Goal: Task Accomplishment & Management: Complete application form

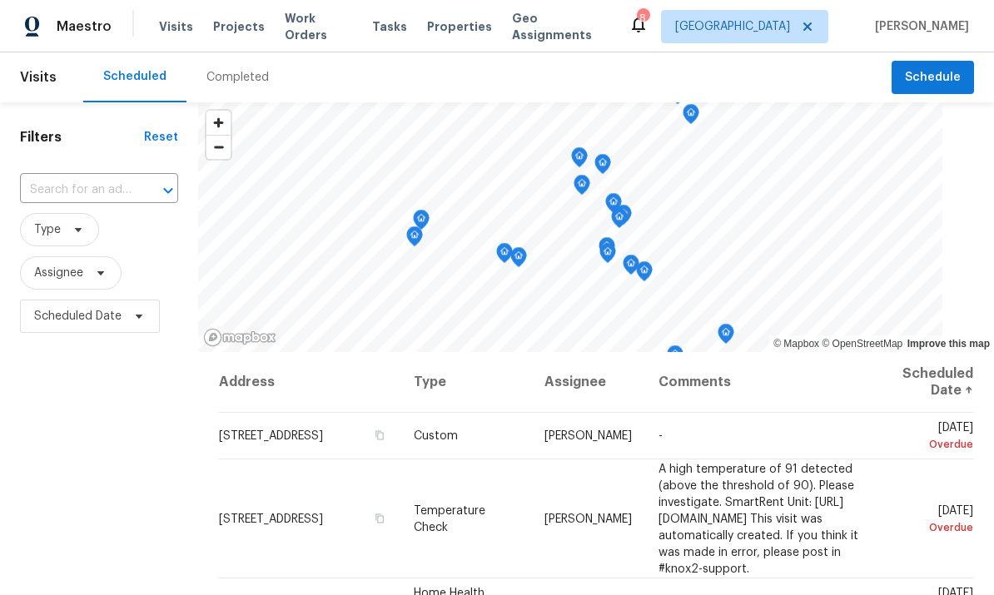
click at [67, 193] on input "text" at bounding box center [76, 190] width 112 height 26
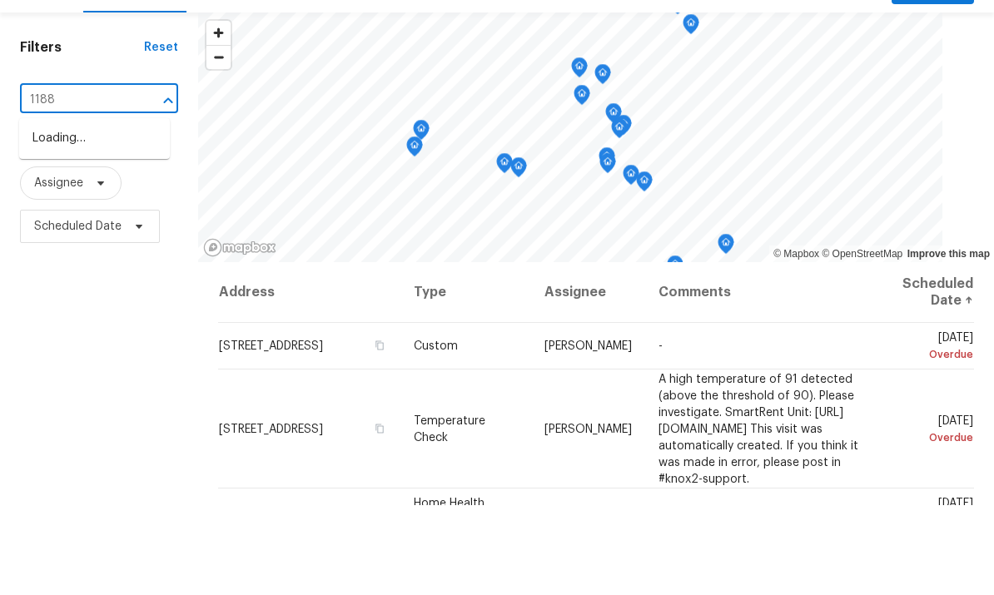
type input "11881"
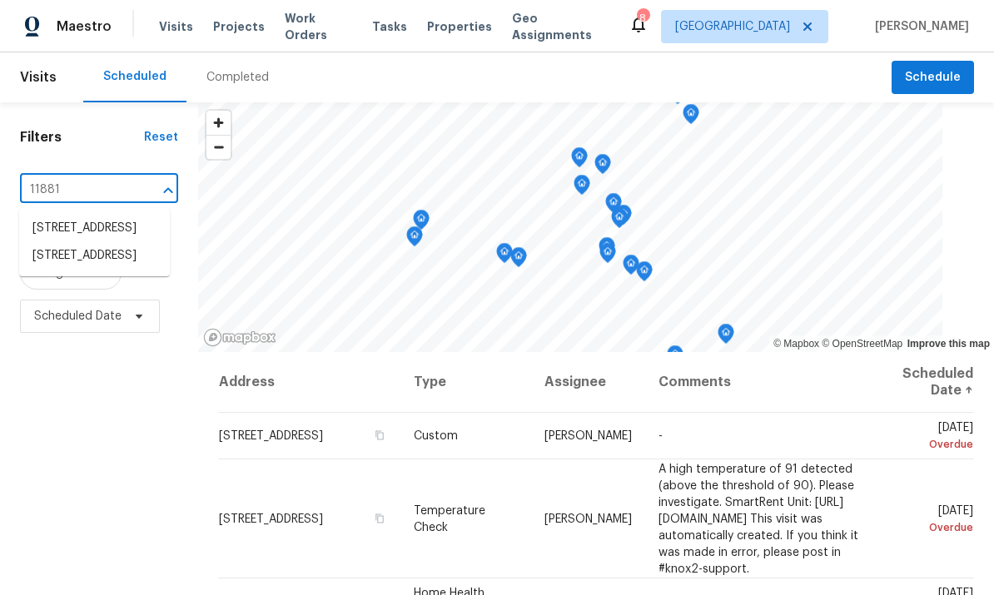
click at [63, 242] on li "[STREET_ADDRESS]" at bounding box center [94, 255] width 151 height 27
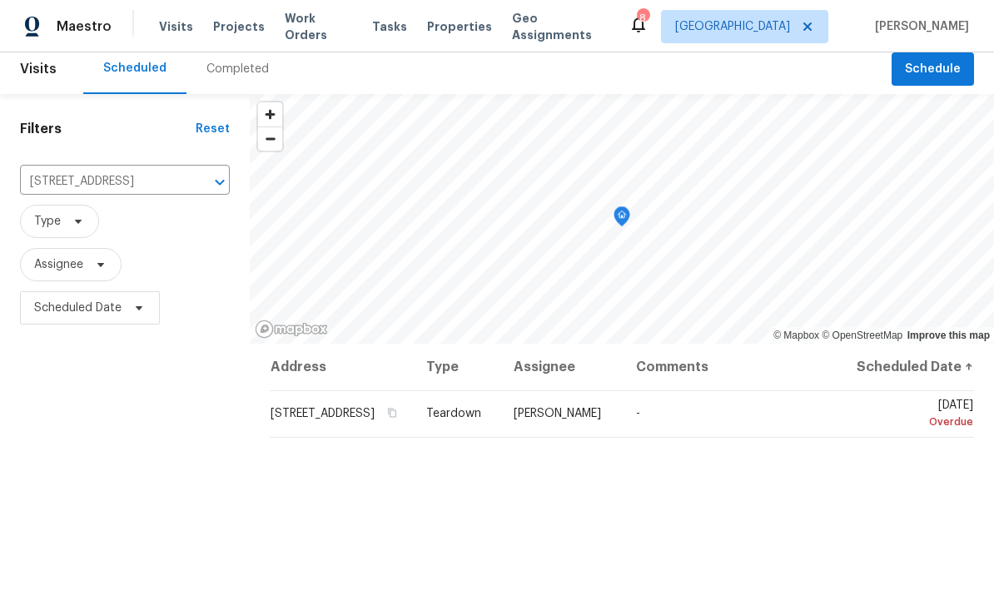
scroll to position [11, 0]
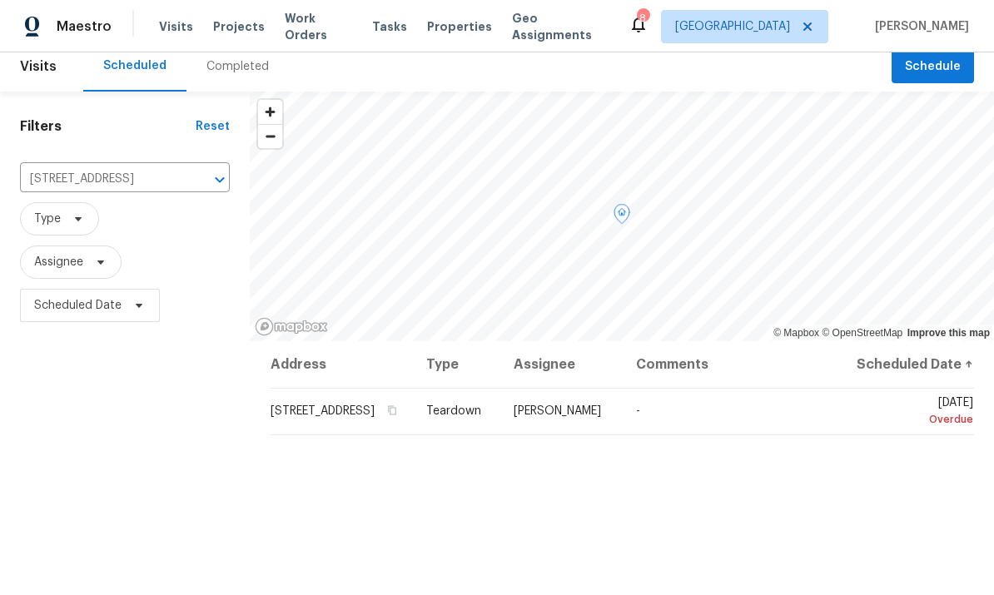
click at [0, 0] on icon at bounding box center [0, 0] width 0 height 0
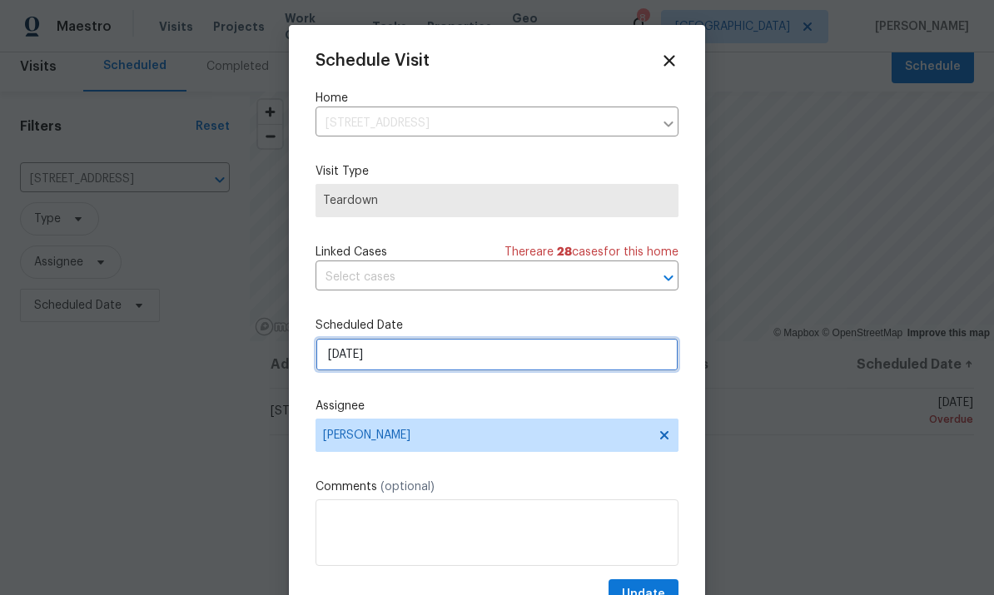
click at [457, 364] on input "[DATE]" at bounding box center [497, 354] width 363 height 33
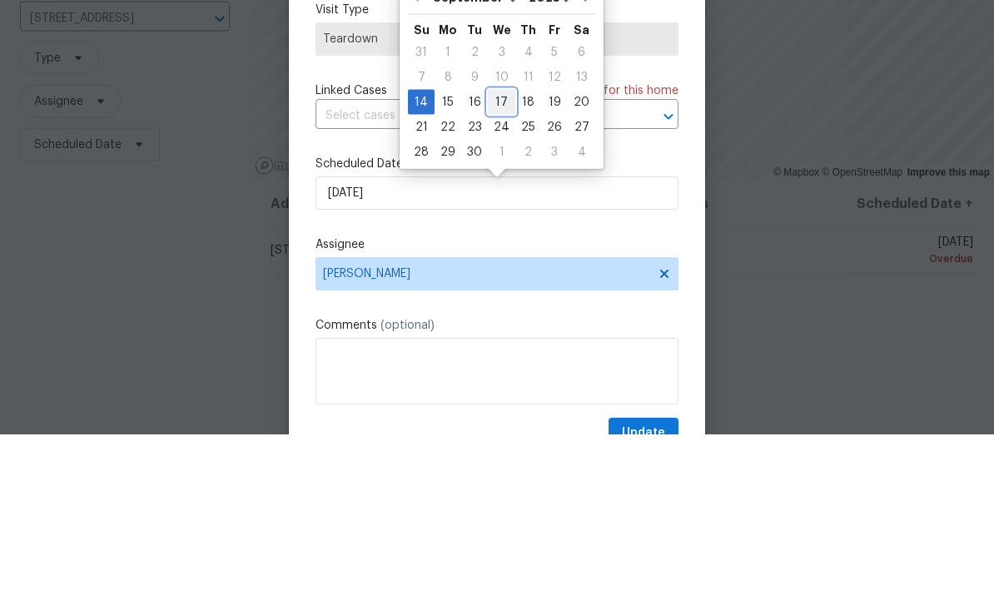
click at [504, 251] on div "17" at bounding box center [501, 262] width 27 height 23
type input "[DATE]"
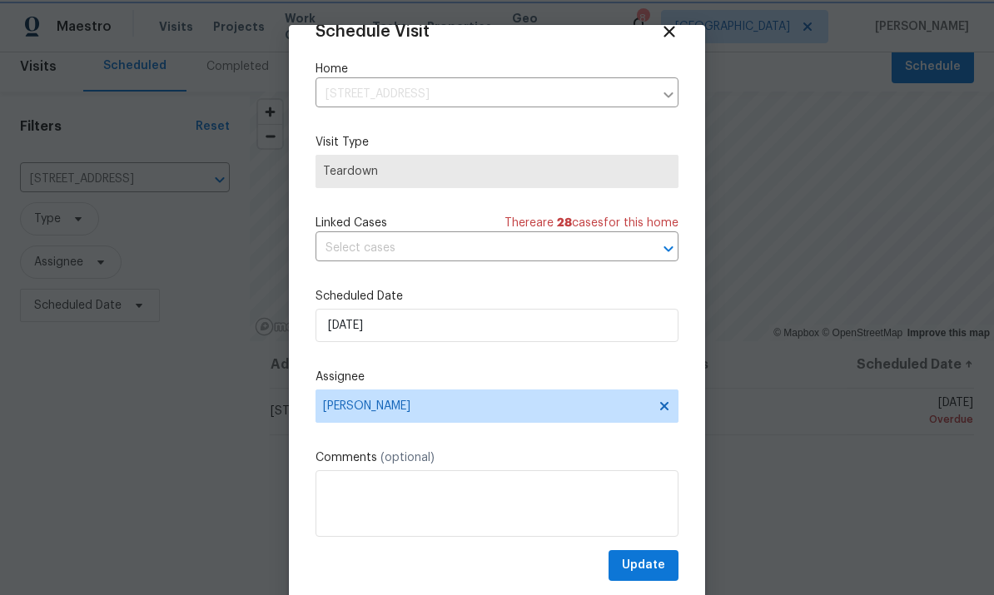
scroll to position [32, 0]
click at [646, 560] on span "Update" at bounding box center [643, 565] width 43 height 21
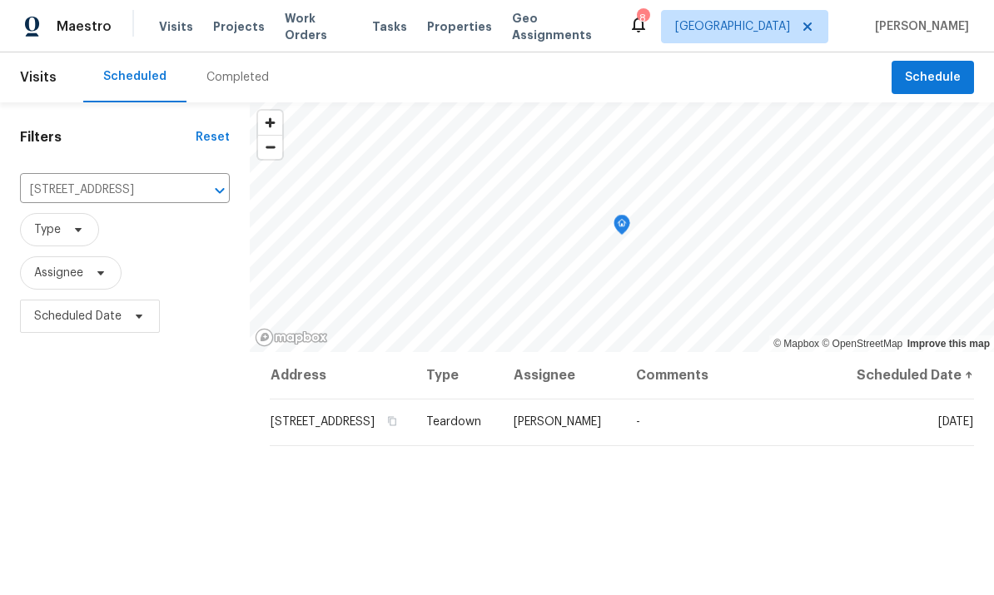
scroll to position [0, 0]
click at [63, 32] on span "Maestro" at bounding box center [84, 26] width 55 height 17
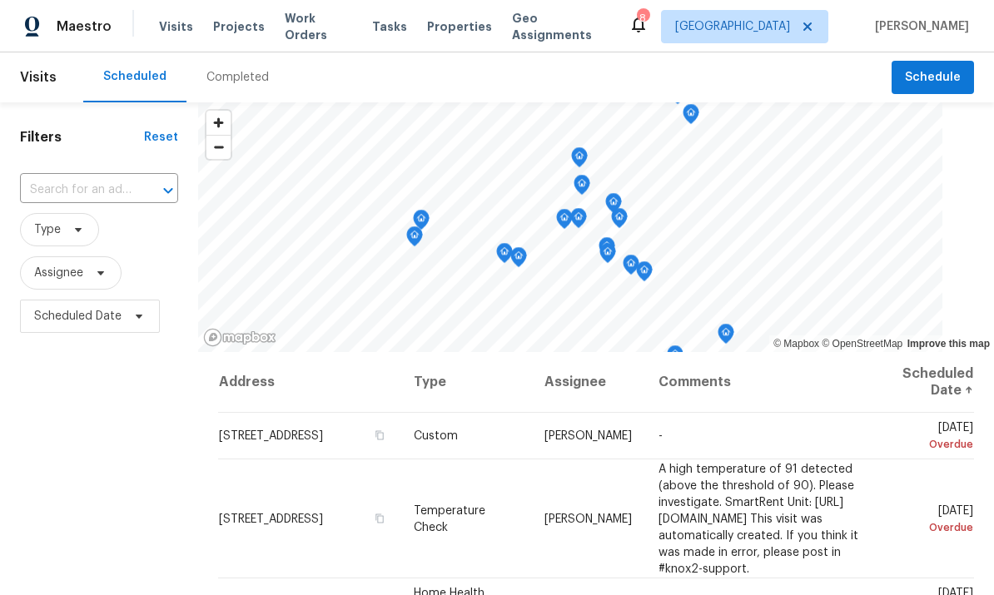
click at [61, 198] on input "text" at bounding box center [76, 190] width 112 height 26
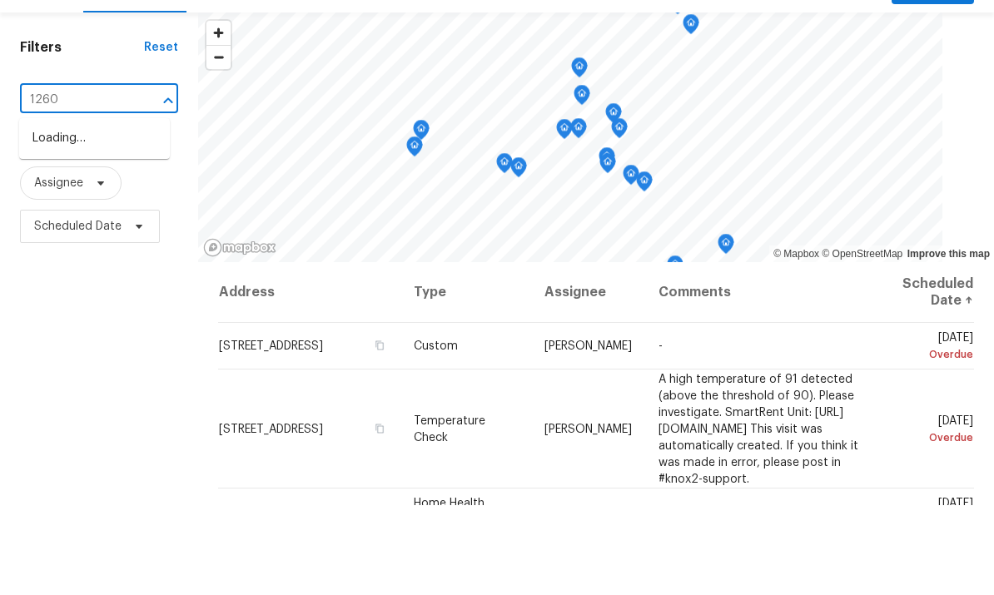
type input "12601"
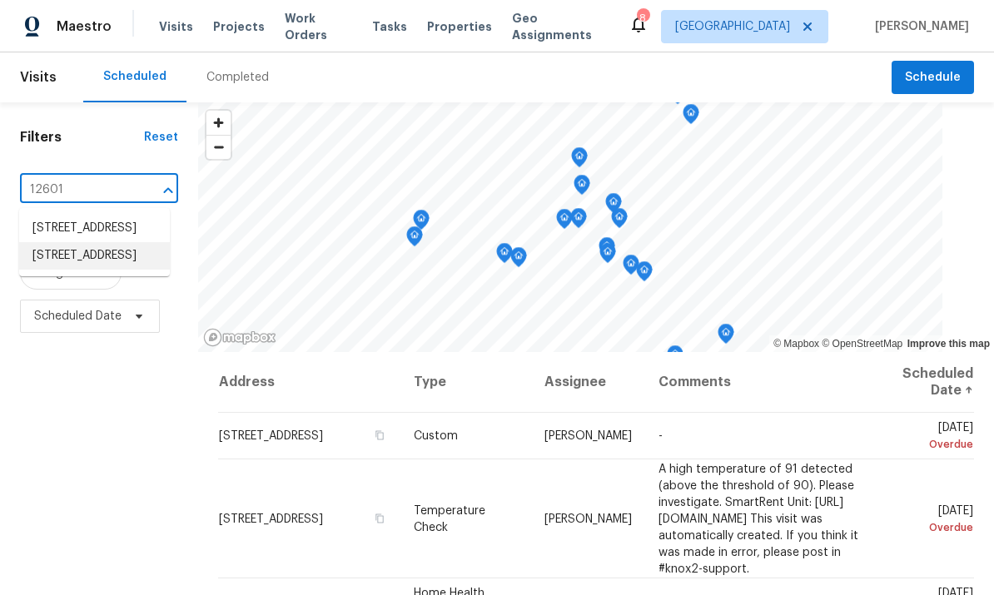
click at [57, 261] on li "[STREET_ADDRESS]" at bounding box center [94, 255] width 151 height 27
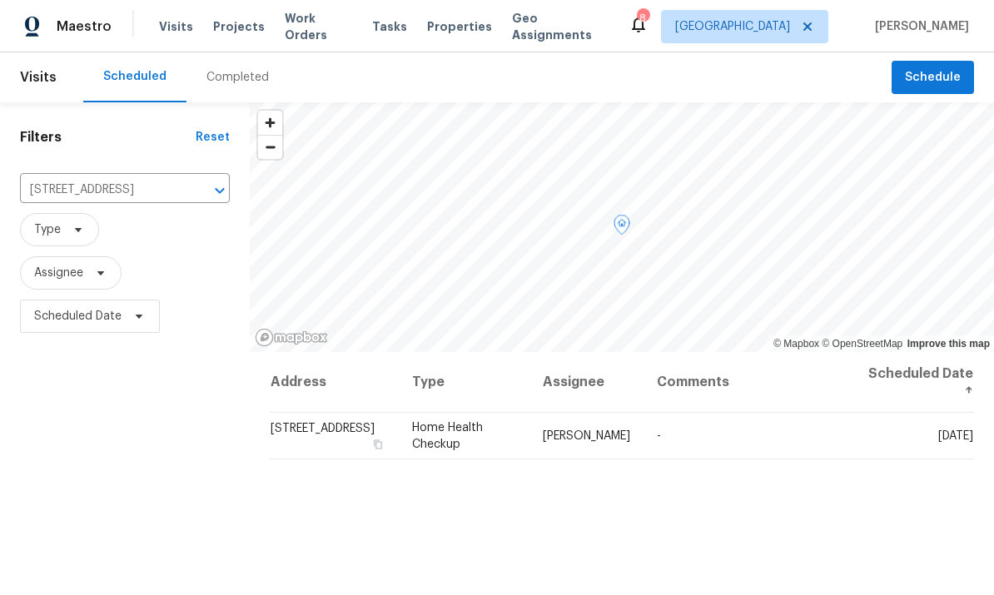
click at [0, 0] on icon at bounding box center [0, 0] width 0 height 0
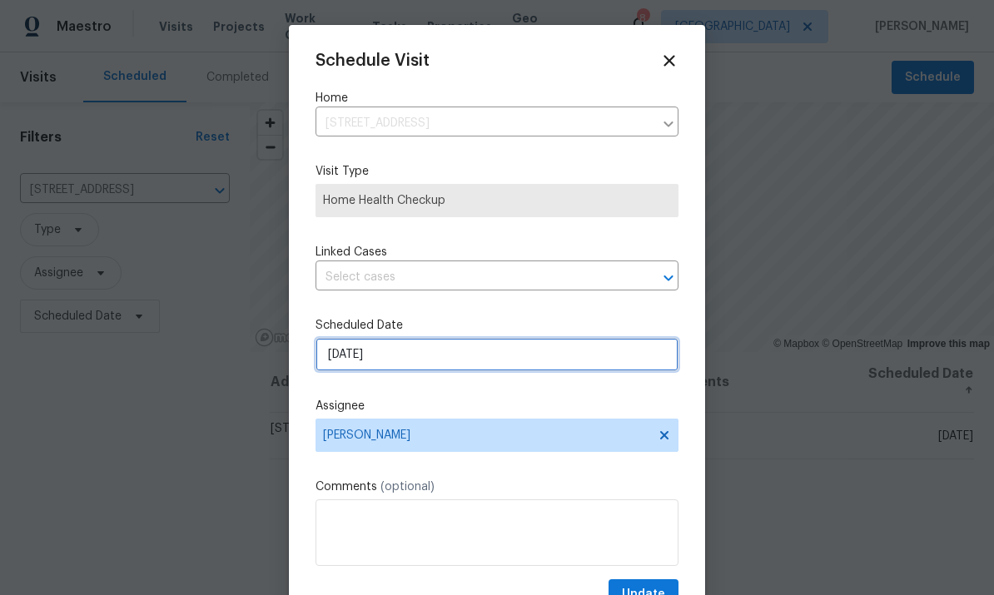
click at [447, 361] on input "9/15/2025" at bounding box center [497, 354] width 363 height 33
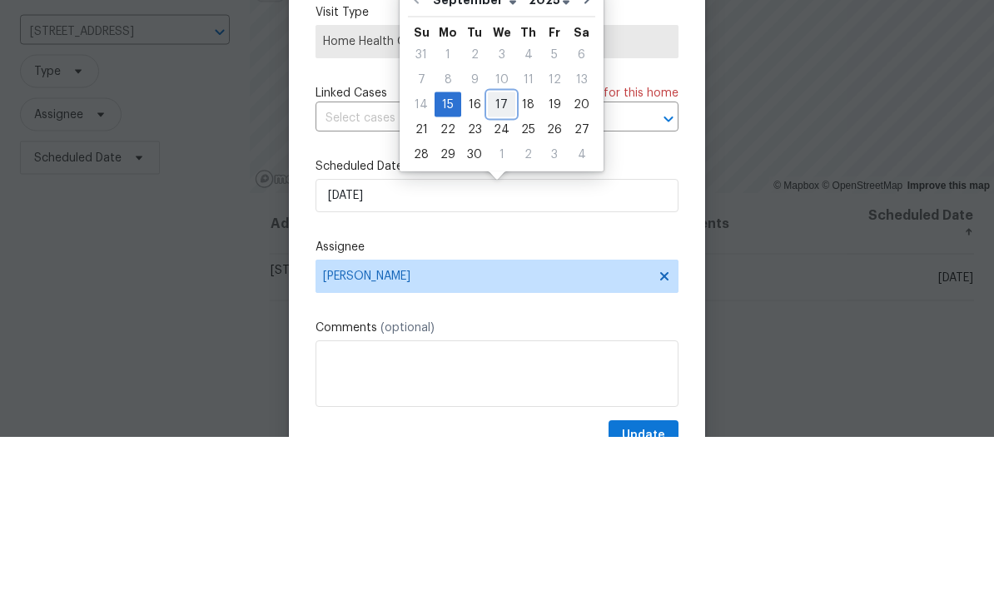
click at [500, 251] on div "17" at bounding box center [501, 262] width 27 height 23
type input "[DATE]"
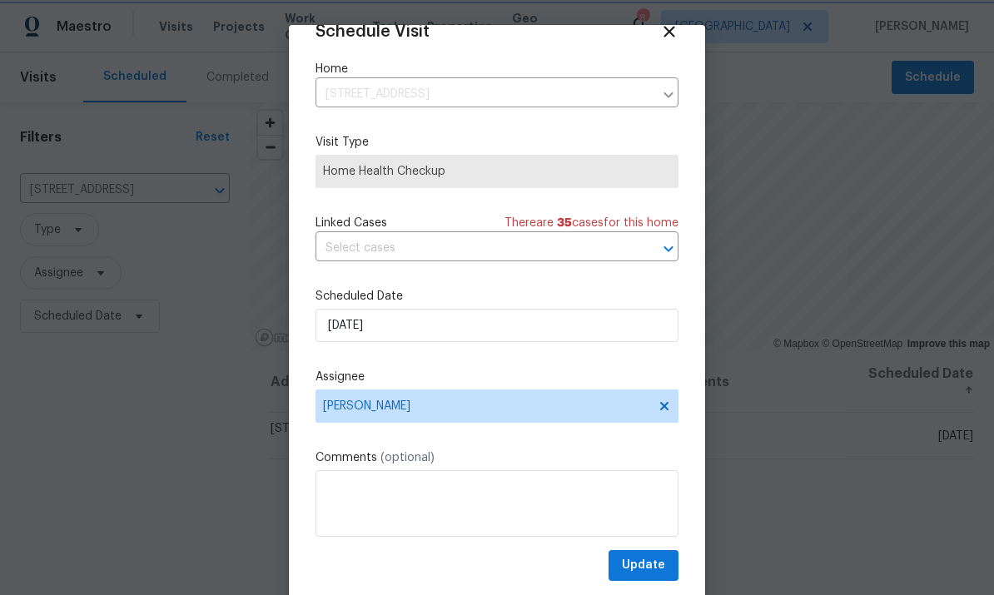
scroll to position [32, 0]
click at [649, 558] on span "Update" at bounding box center [643, 565] width 43 height 21
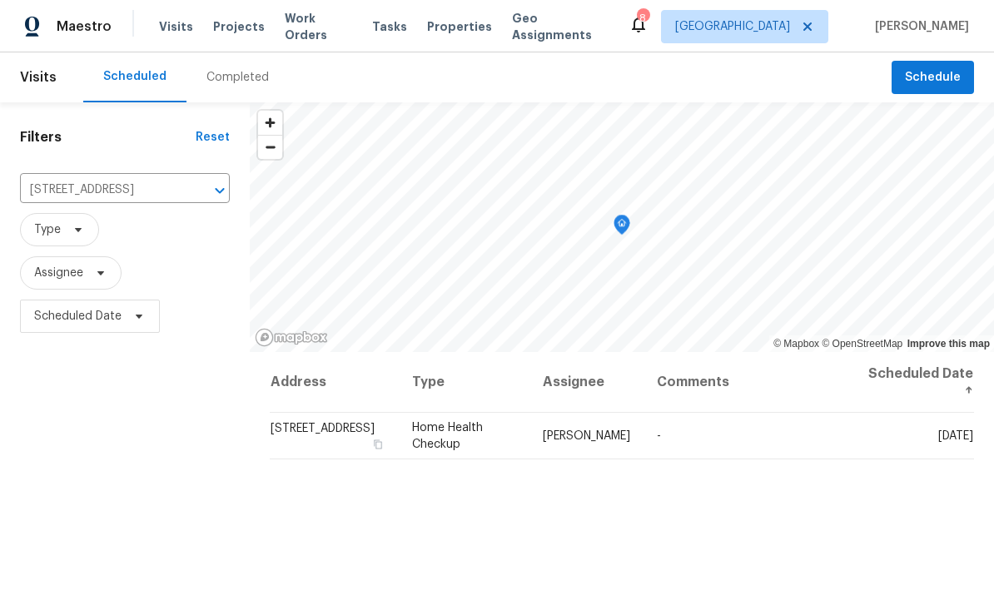
click at [187, 179] on button "Clear" at bounding box center [198, 190] width 23 height 23
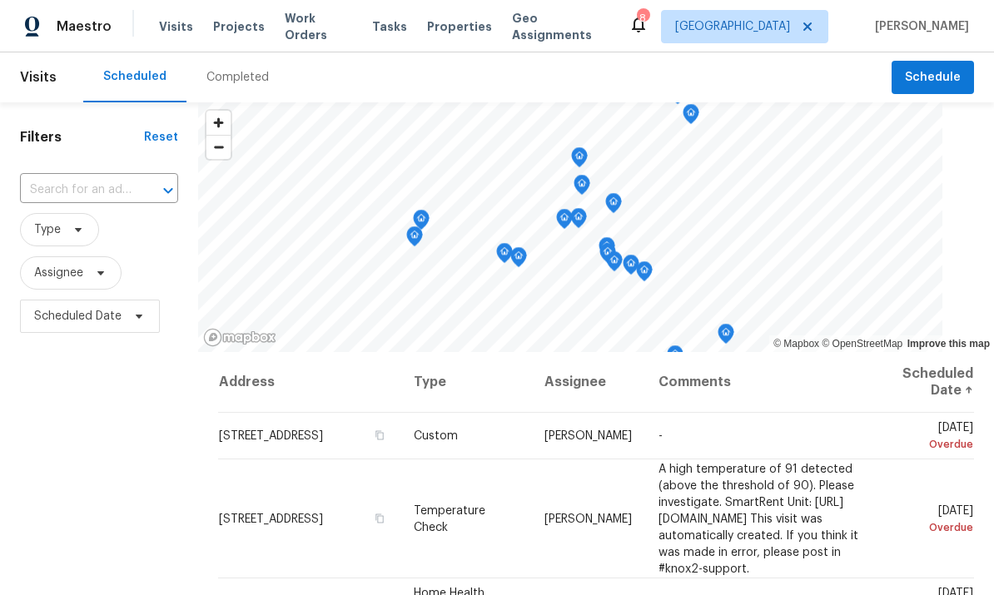
click at [109, 188] on input "text" at bounding box center [76, 190] width 112 height 26
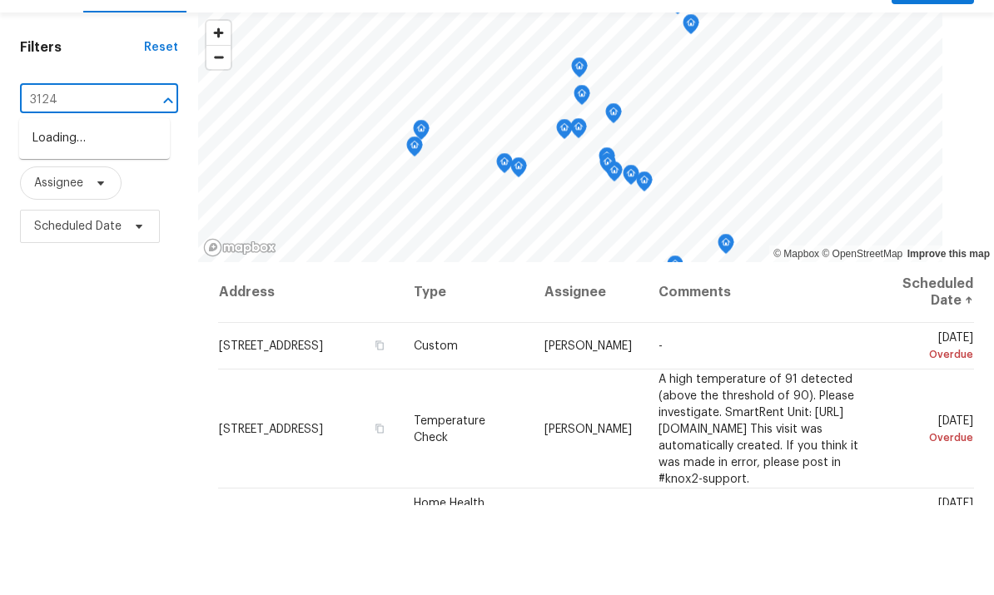
type input "3124"
click at [63, 215] on li "[STREET_ADDRESS]" at bounding box center [94, 228] width 151 height 27
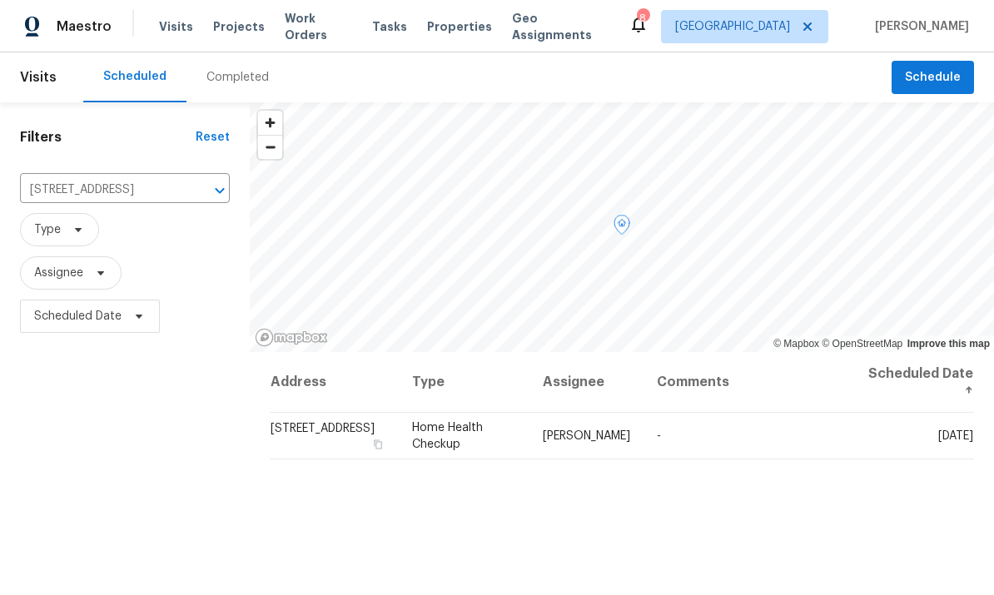
click at [0, 0] on icon at bounding box center [0, 0] width 0 height 0
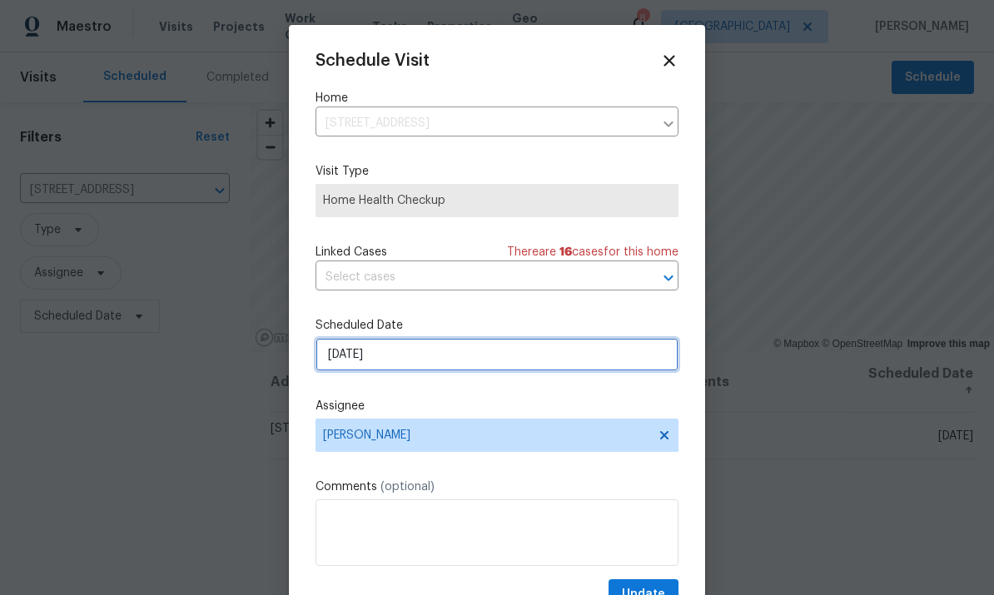
click at [455, 366] on input "9/15/2025" at bounding box center [497, 354] width 363 height 33
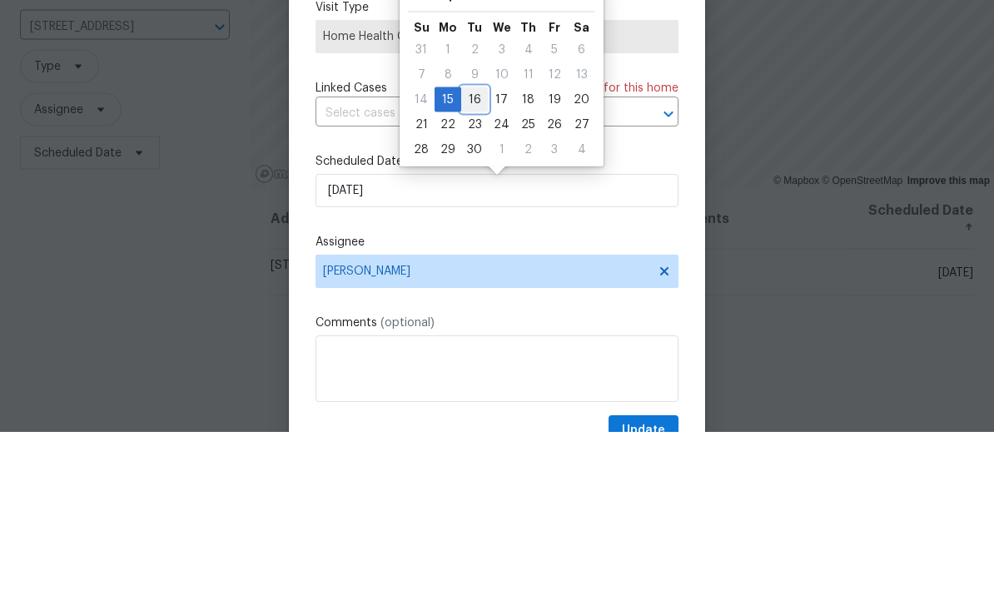
click at [477, 251] on div "16" at bounding box center [474, 262] width 27 height 23
type input "9/16/2025"
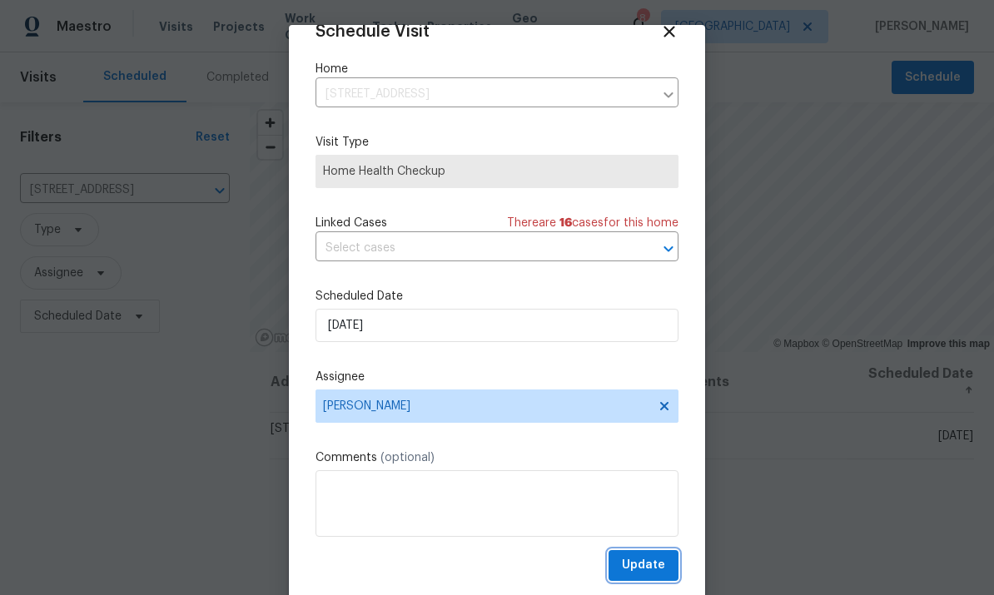
click at [645, 560] on span "Update" at bounding box center [643, 565] width 43 height 21
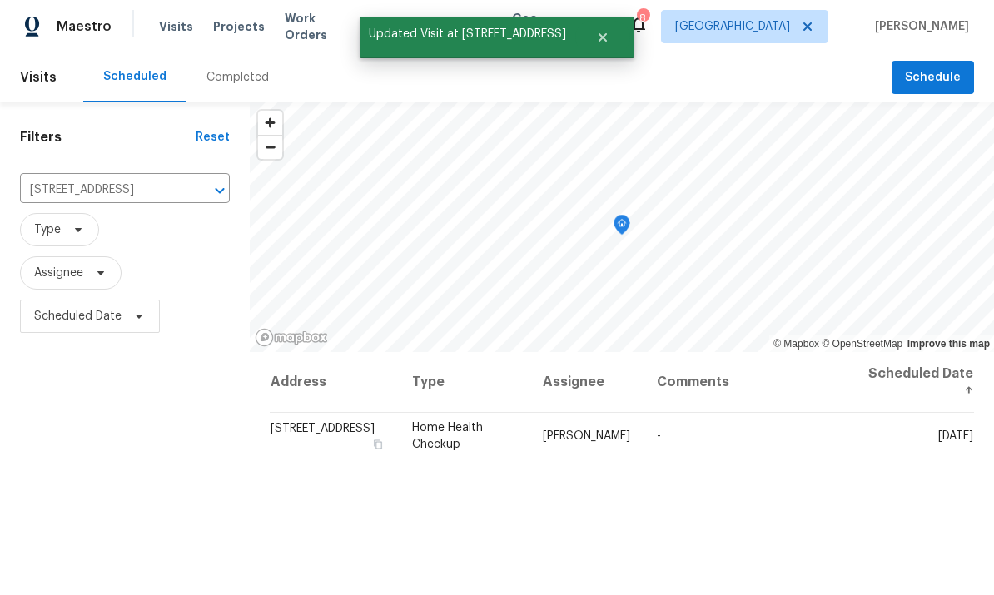
scroll to position [0, 0]
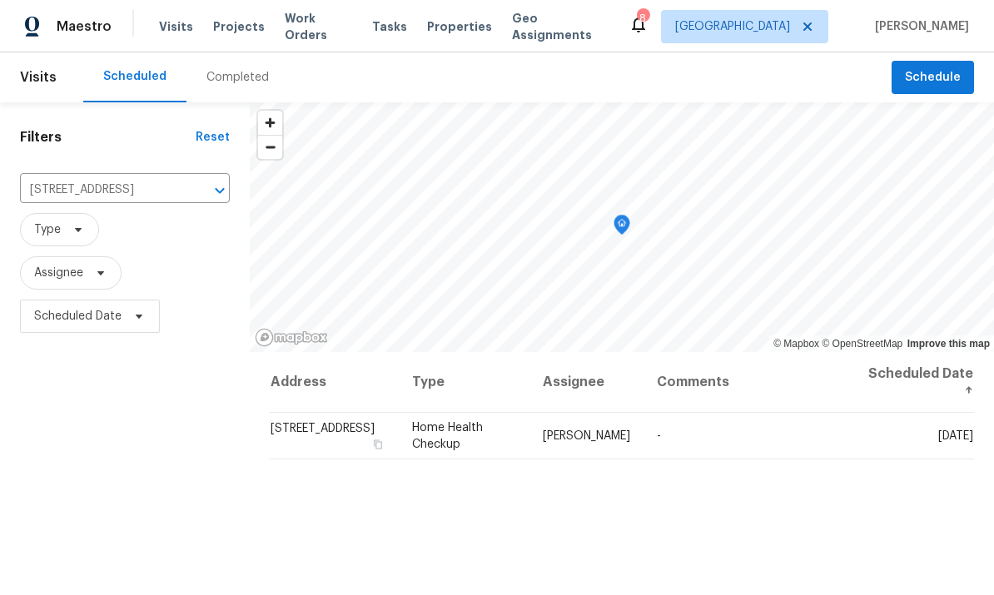
click at [190, 189] on icon "Clear" at bounding box center [198, 190] width 17 height 17
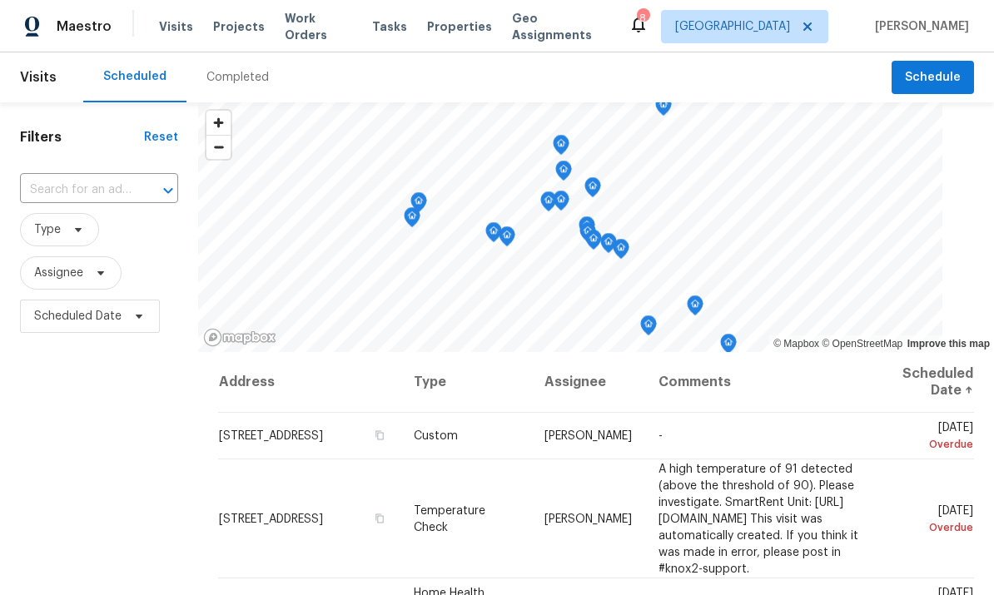
click at [85, 200] on input "text" at bounding box center [76, 190] width 112 height 26
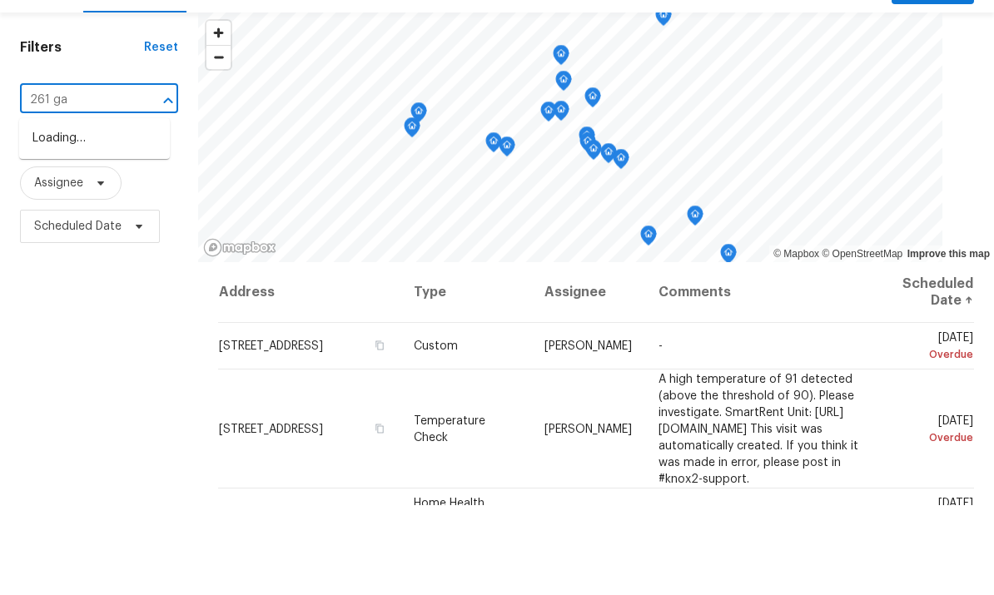
type input "261 gal"
click at [57, 215] on li "[STREET_ADDRESS]" at bounding box center [94, 228] width 151 height 27
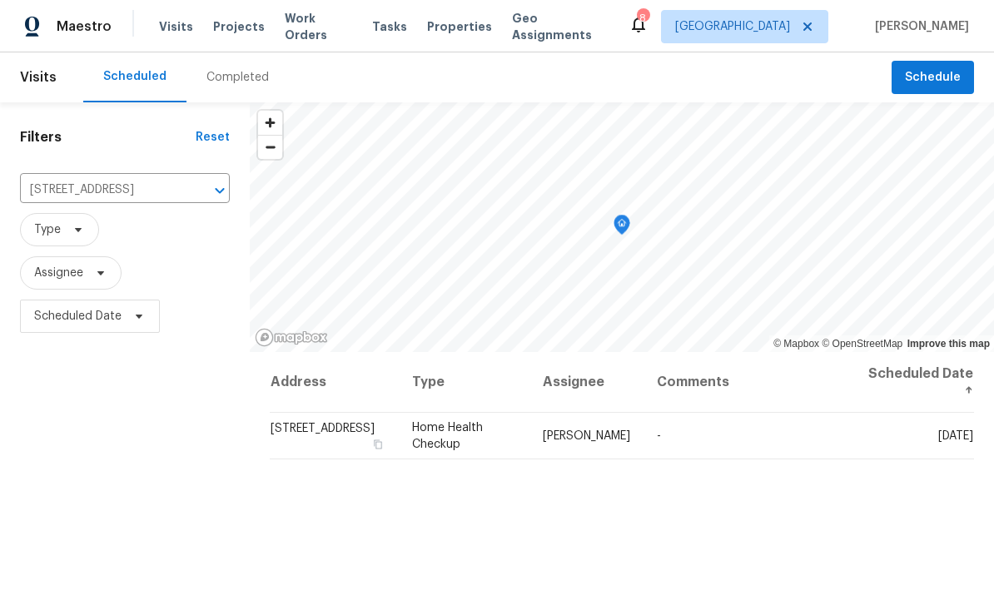
click at [0, 0] on icon at bounding box center [0, 0] width 0 height 0
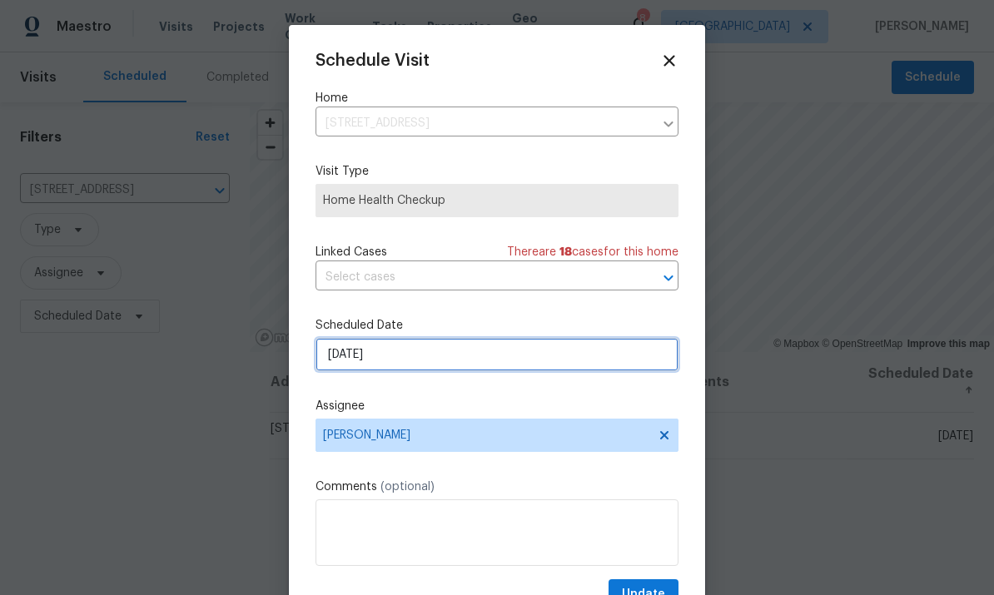
click at [455, 367] on input "9/15/2025" at bounding box center [497, 354] width 363 height 33
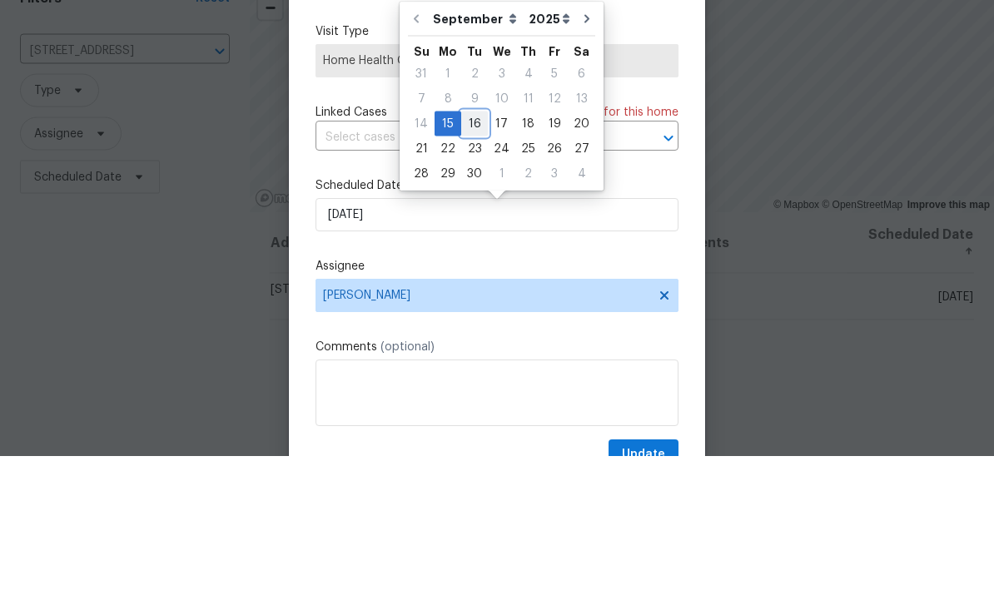
click at [473, 251] on div "16" at bounding box center [474, 262] width 27 height 23
type input "9/16/2025"
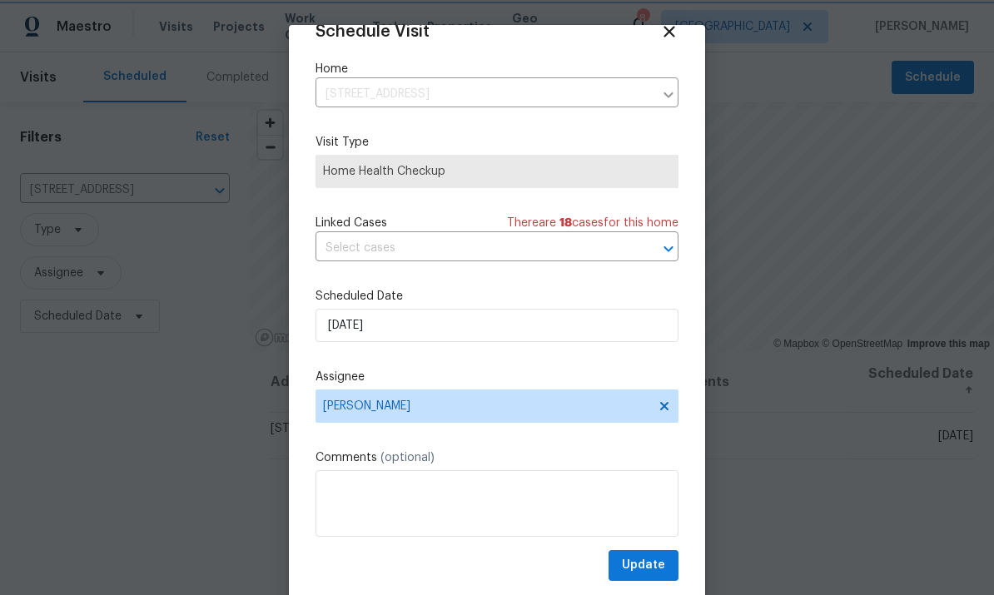
scroll to position [32, 0]
click at [646, 565] on span "Update" at bounding box center [643, 565] width 43 height 21
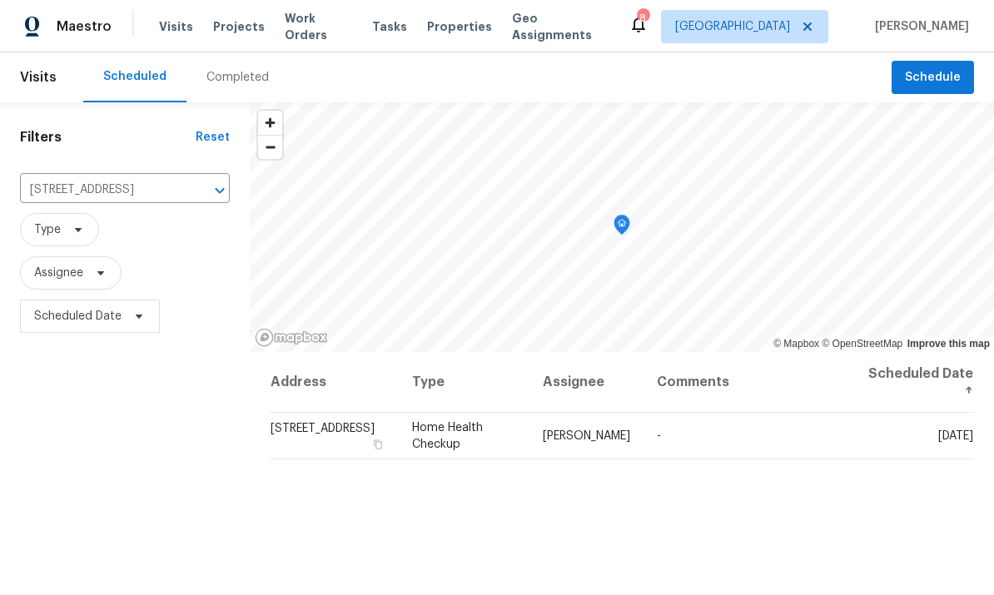
scroll to position [0, 0]
click at [938, 77] on span "Schedule" at bounding box center [933, 77] width 56 height 21
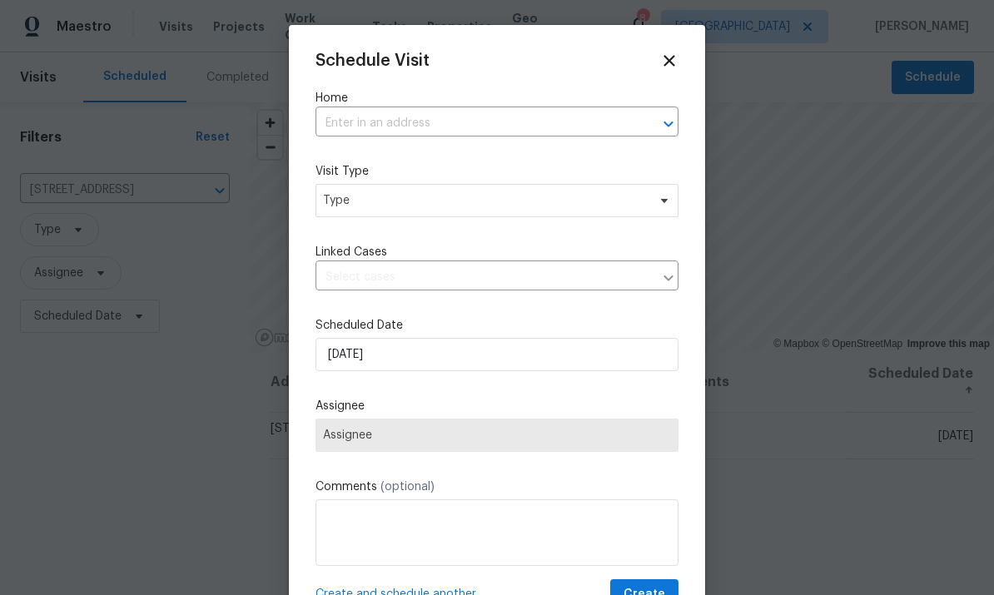
click at [485, 120] on input "text" at bounding box center [474, 124] width 316 height 26
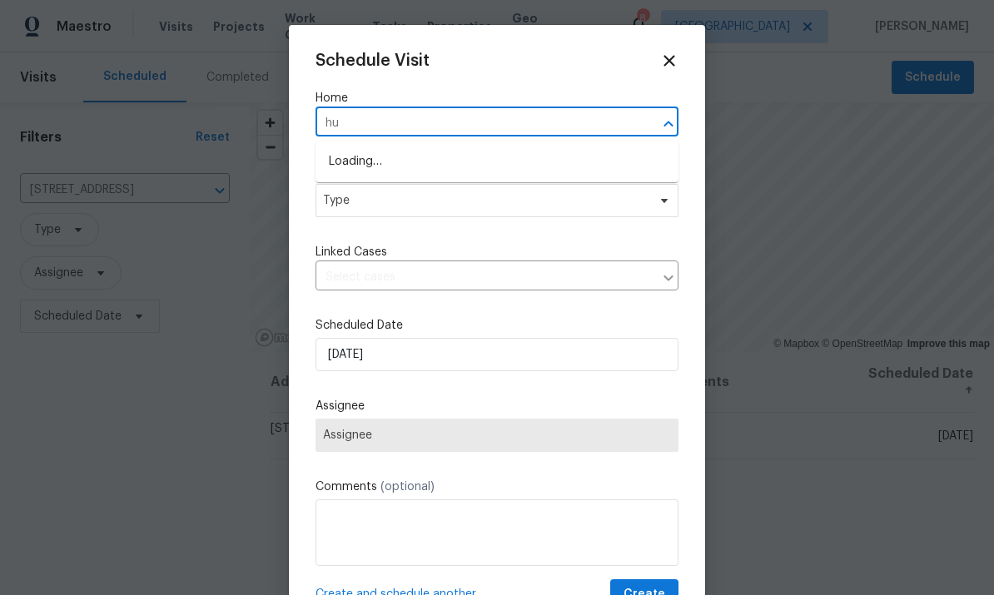
type input "h"
type input "chuck"
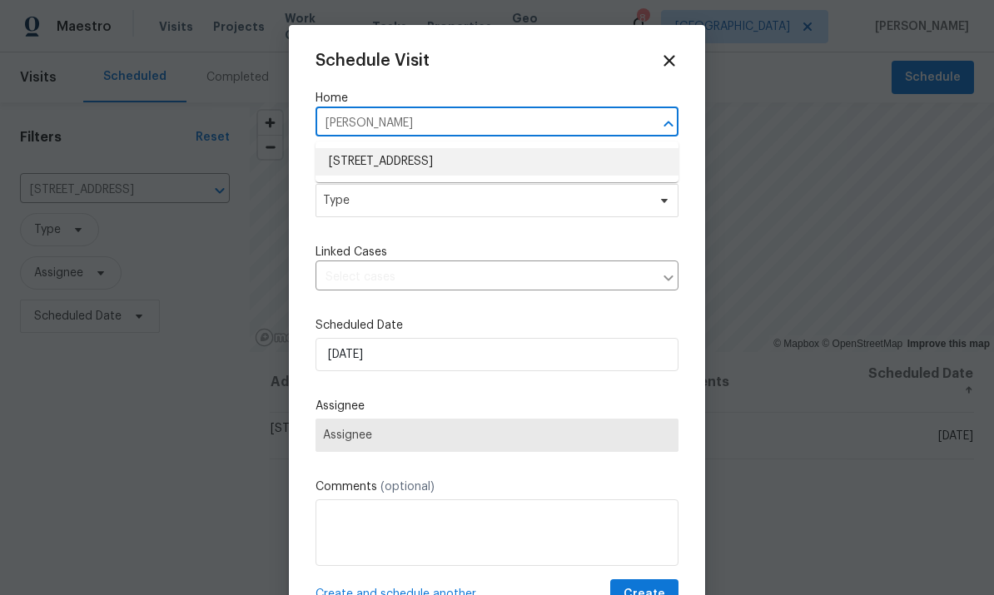
click at [522, 162] on li "2897 Chuckwagon Rd, Palmdale, CA 93550" at bounding box center [497, 161] width 363 height 27
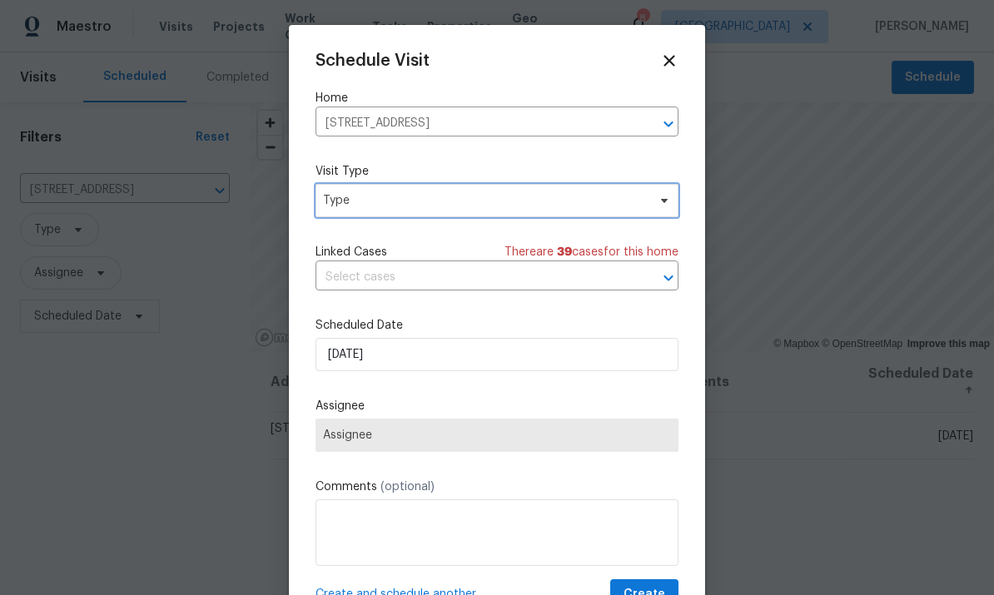
click at [614, 190] on span "Type" at bounding box center [497, 200] width 363 height 33
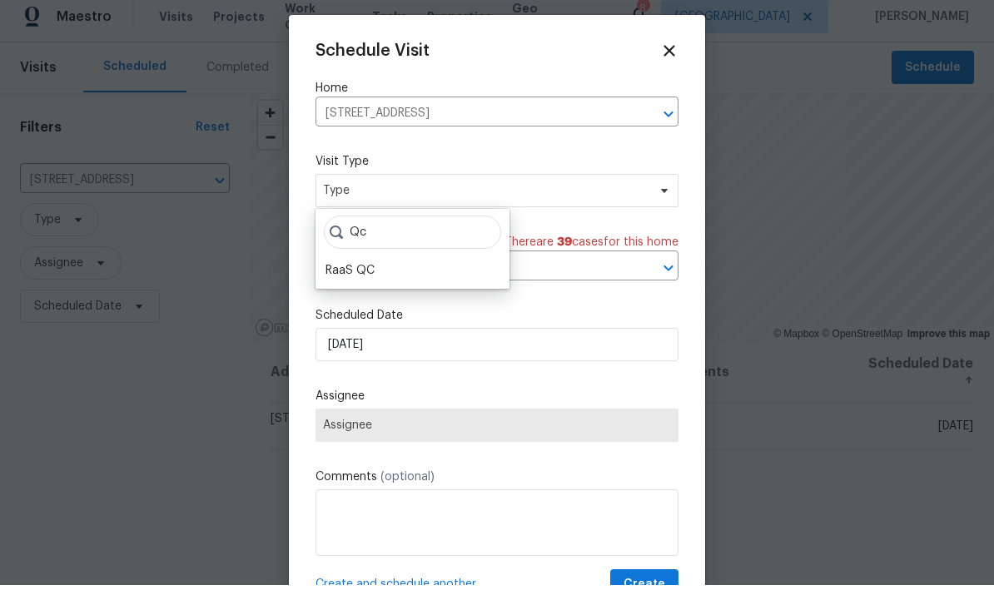
scroll to position [10, 0]
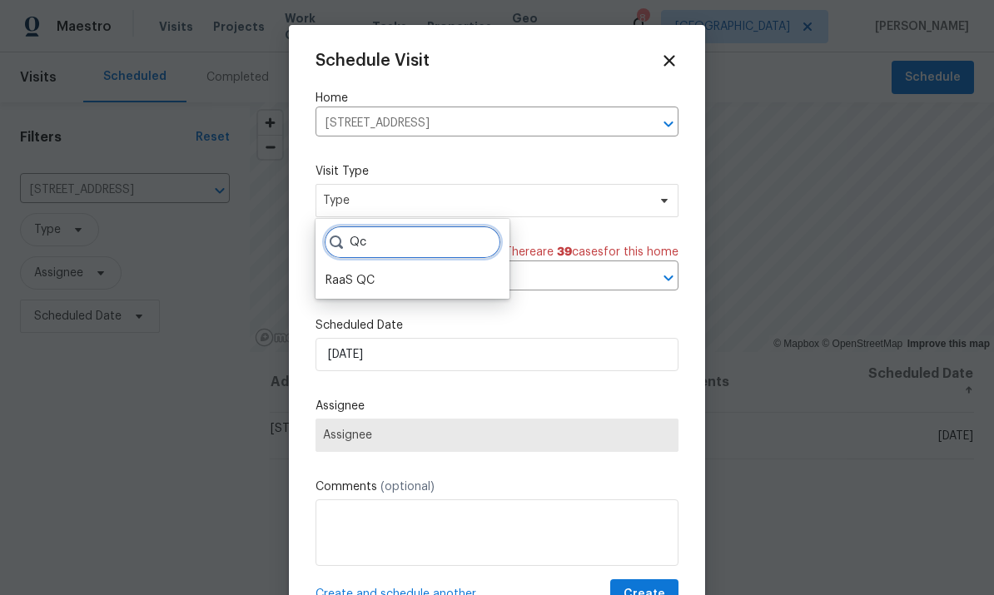
click at [449, 239] on input "Qc" at bounding box center [412, 242] width 177 height 33
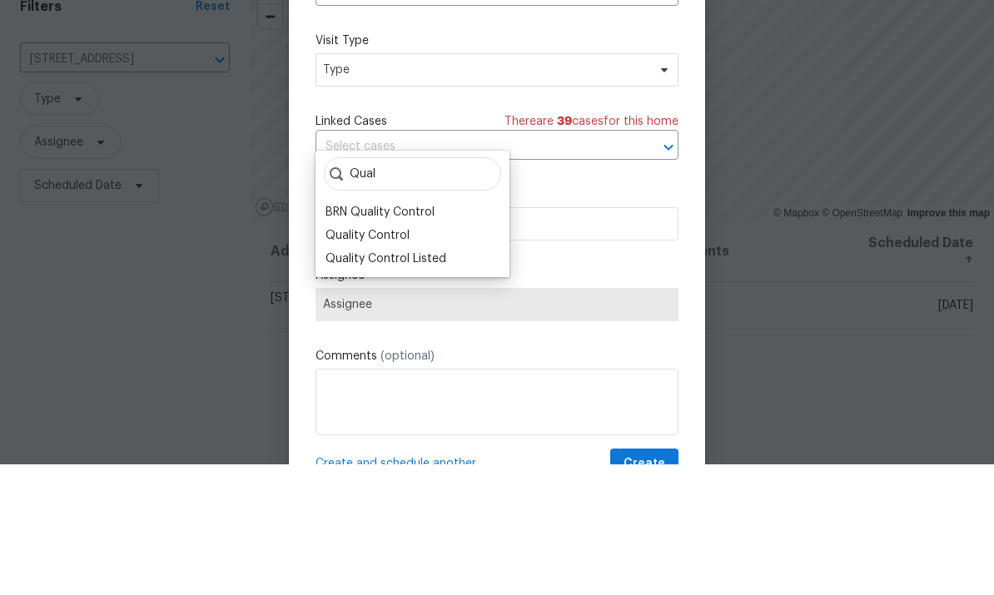
scroll to position [62, 0]
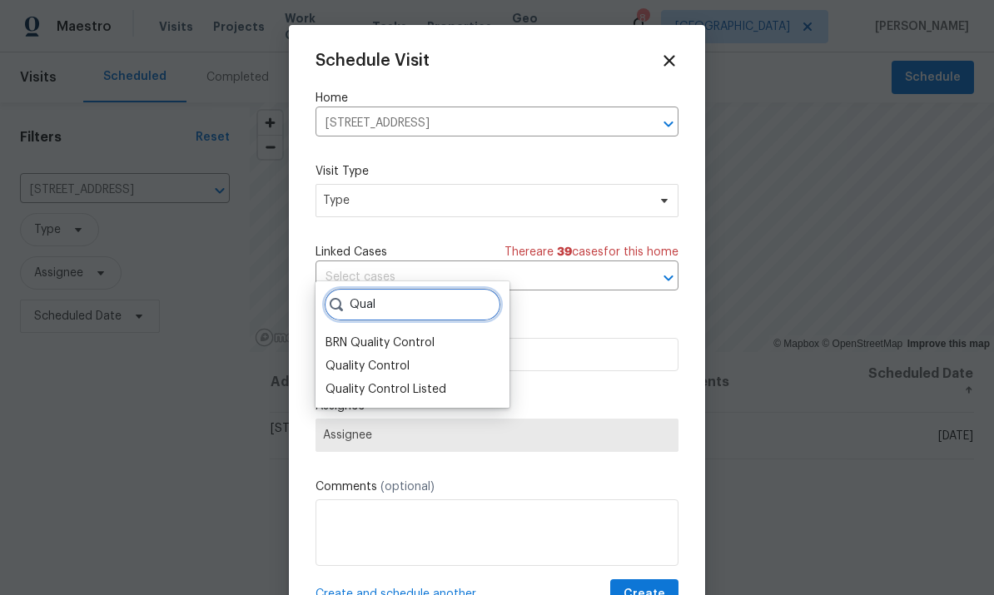
type input "Qual"
click at [405, 358] on div "Quality Control" at bounding box center [368, 366] width 84 height 17
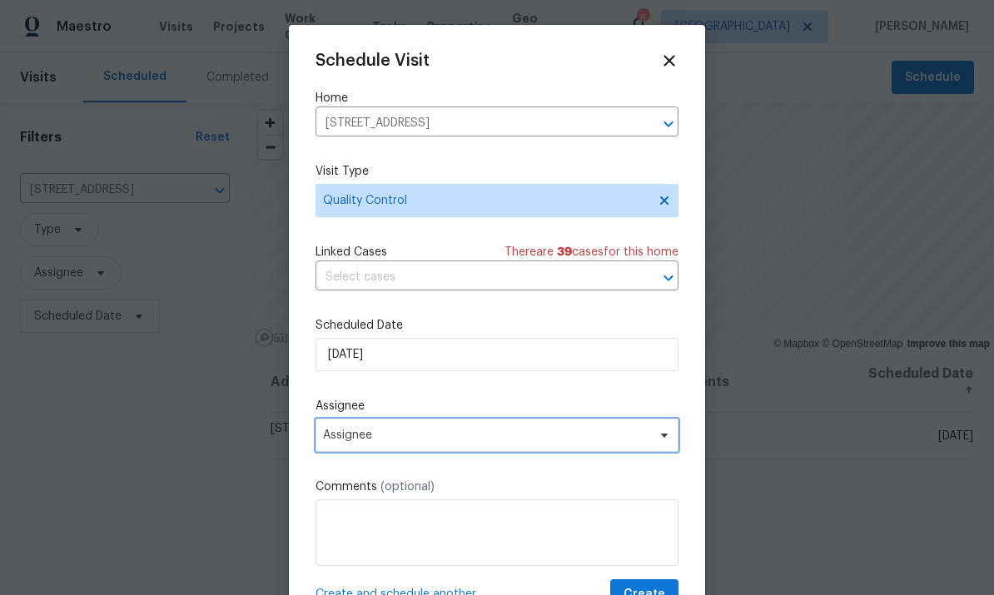
click at [580, 430] on span "Assignee" at bounding box center [497, 435] width 363 height 33
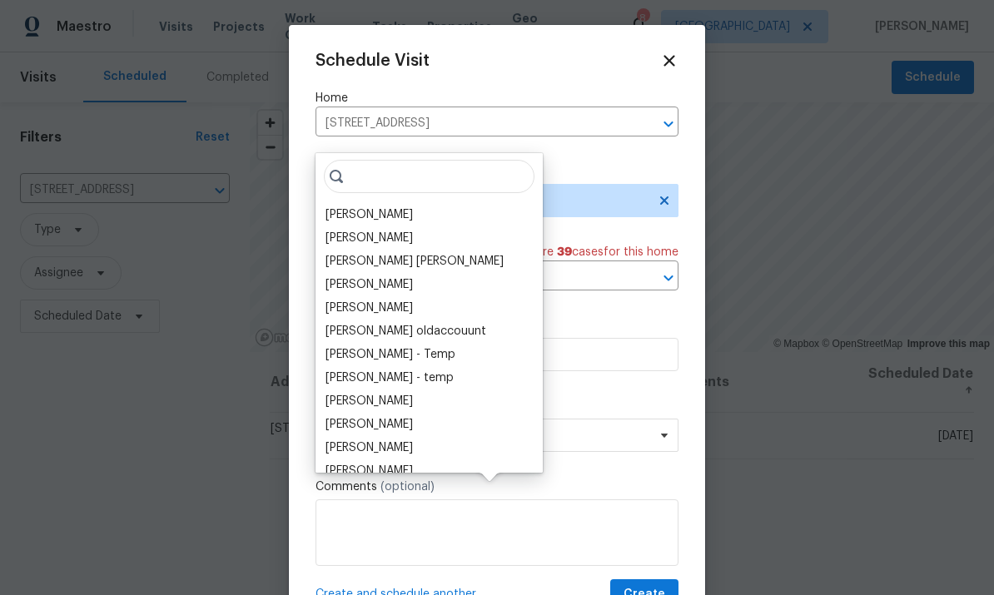
click at [453, 203] on div "[PERSON_NAME]" at bounding box center [429, 214] width 217 height 23
click at [440, 203] on div "[PERSON_NAME]" at bounding box center [429, 214] width 217 height 23
click at [426, 203] on div "[PERSON_NAME]" at bounding box center [429, 214] width 217 height 23
click at [409, 207] on div "[PERSON_NAME]" at bounding box center [369, 215] width 87 height 17
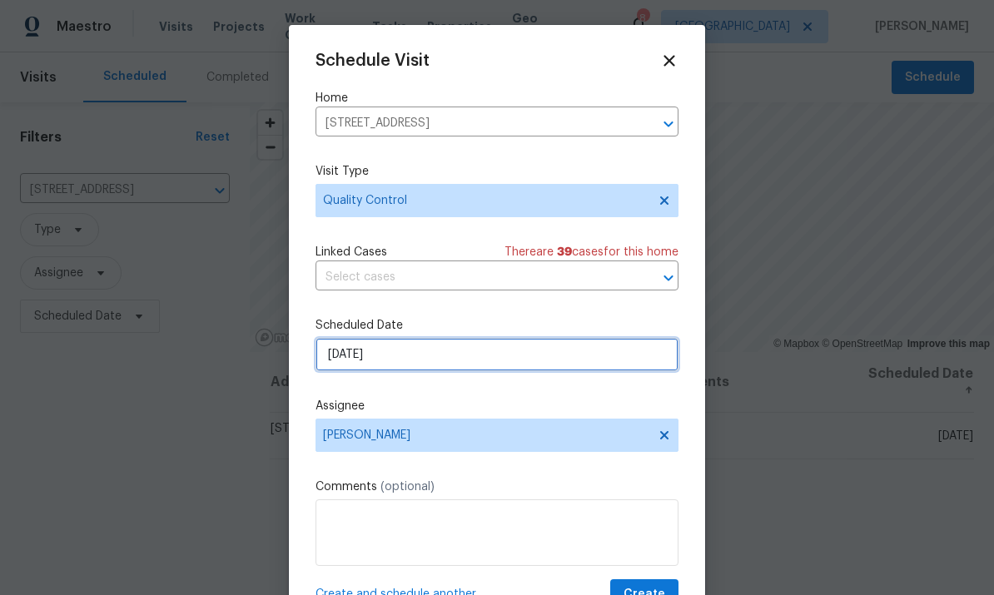
click at [455, 370] on input "9/15/2025" at bounding box center [497, 354] width 363 height 33
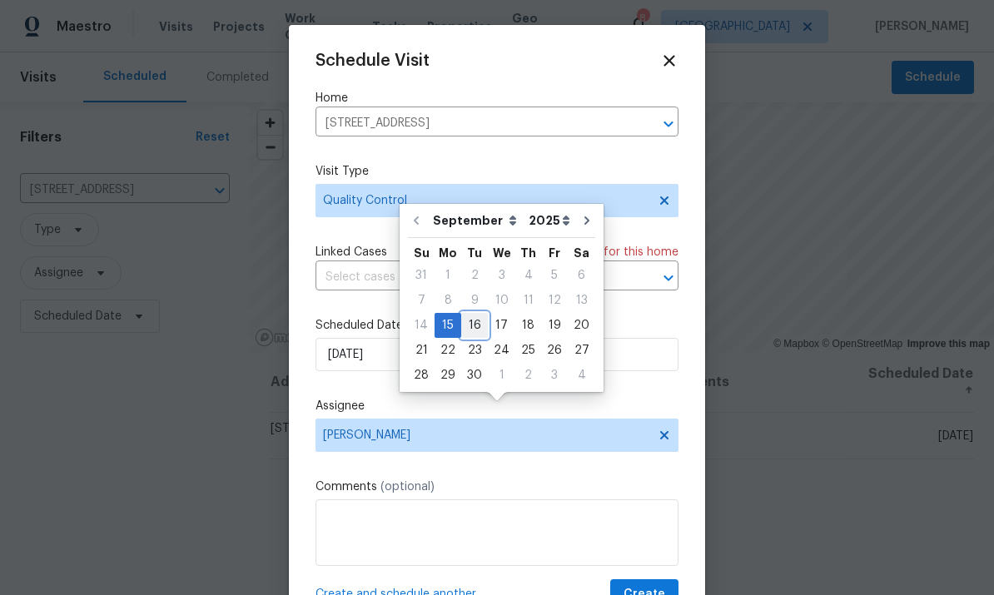
click at [473, 314] on div "16" at bounding box center [474, 325] width 27 height 23
type input "9/16/2025"
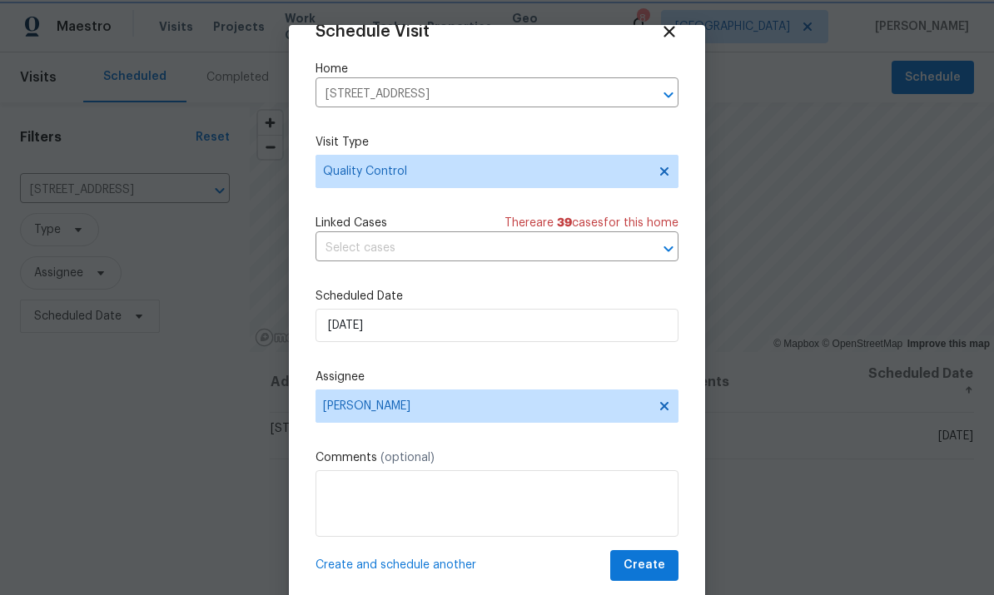
scroll to position [32, 0]
click at [646, 561] on span "Create" at bounding box center [645, 565] width 42 height 21
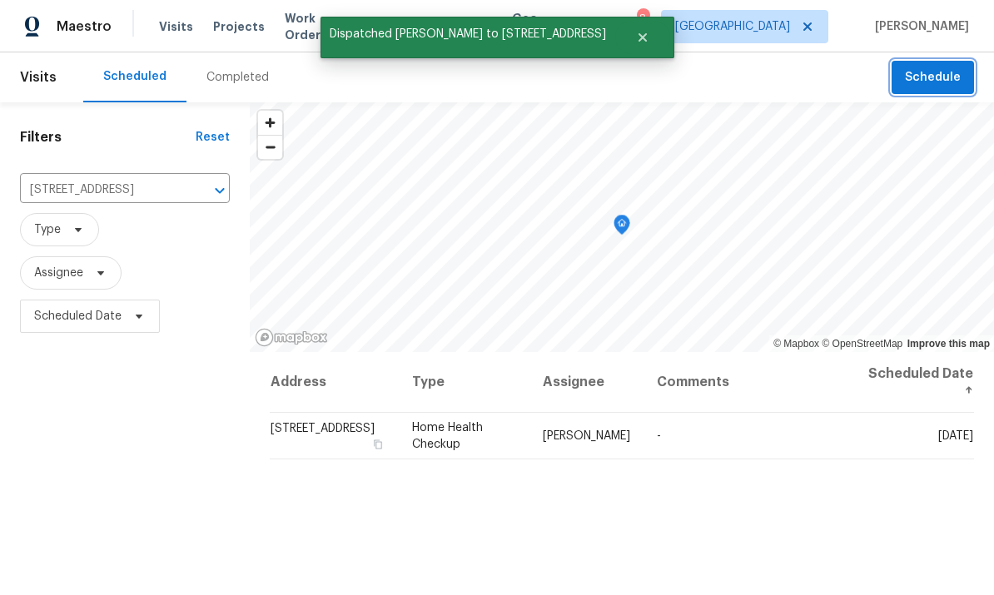
click at [941, 77] on span "Schedule" at bounding box center [933, 77] width 56 height 21
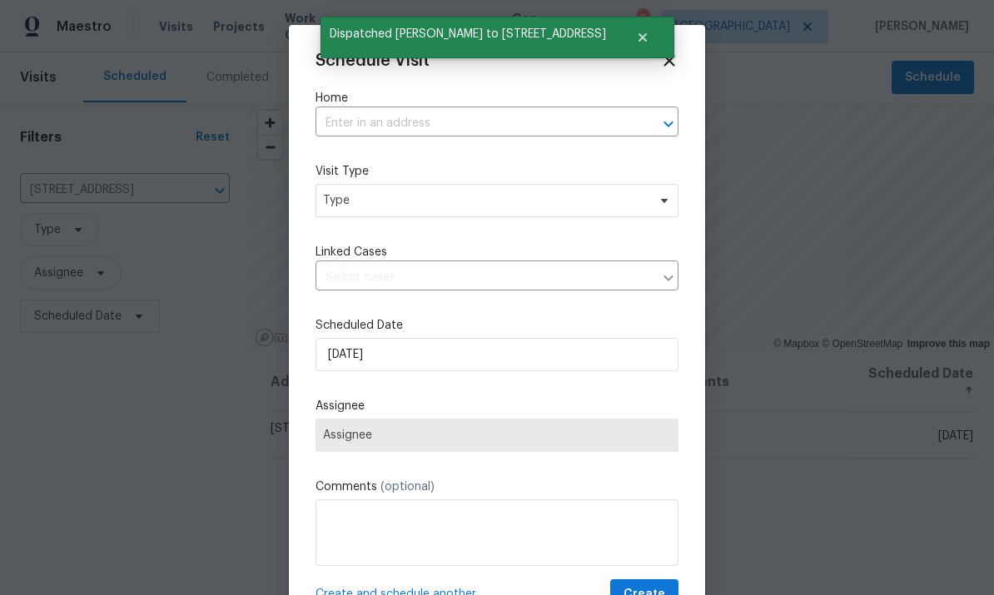
click at [558, 112] on input "text" at bounding box center [474, 124] width 316 height 26
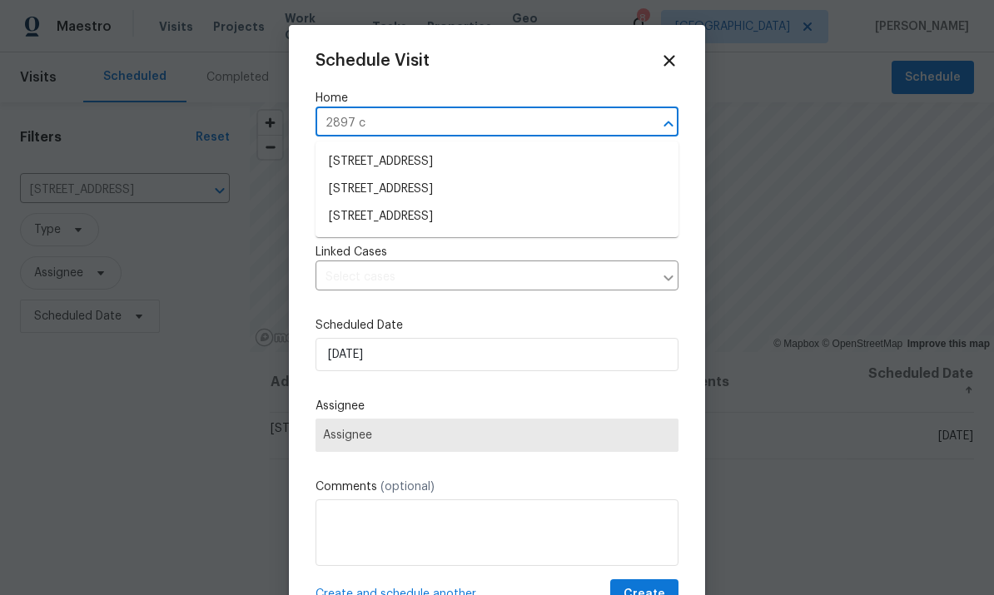
type input "2897 ch"
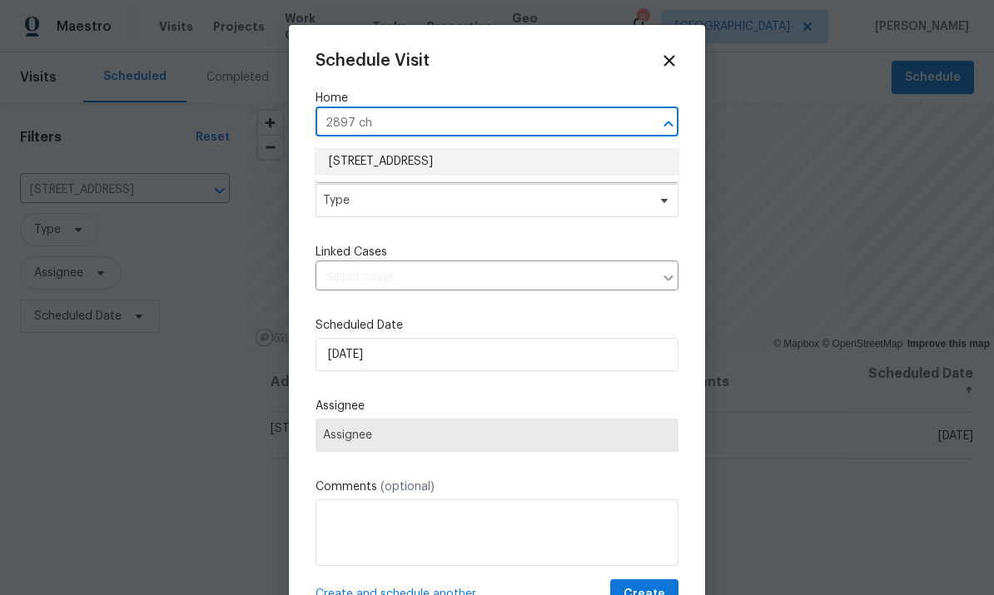
click at [503, 165] on li "2897 Chuckwagon Rd, Palmdale, CA 93550" at bounding box center [497, 161] width 363 height 27
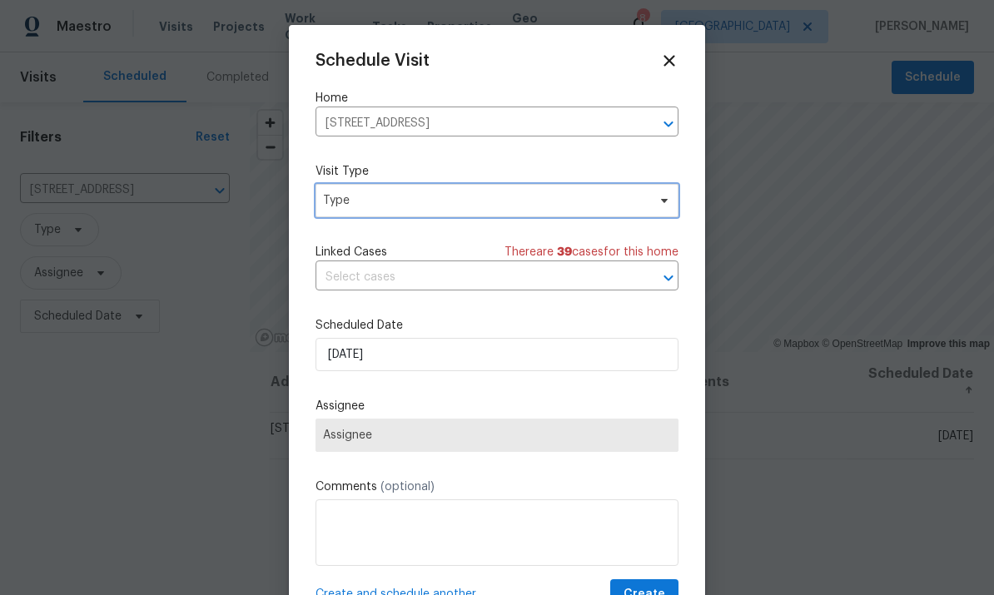
click at [575, 193] on span "Type" at bounding box center [497, 200] width 363 height 33
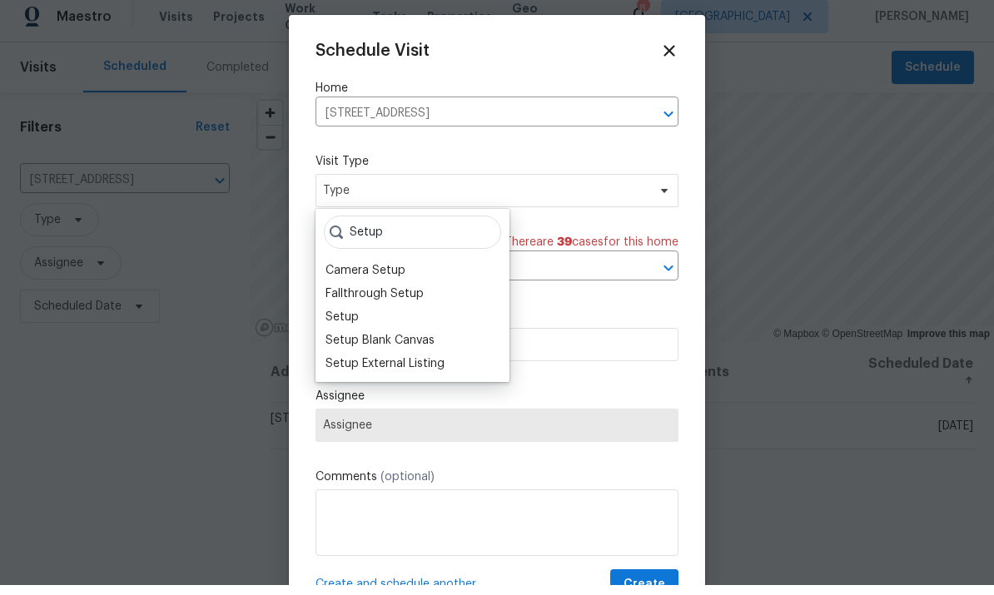
scroll to position [10, 0]
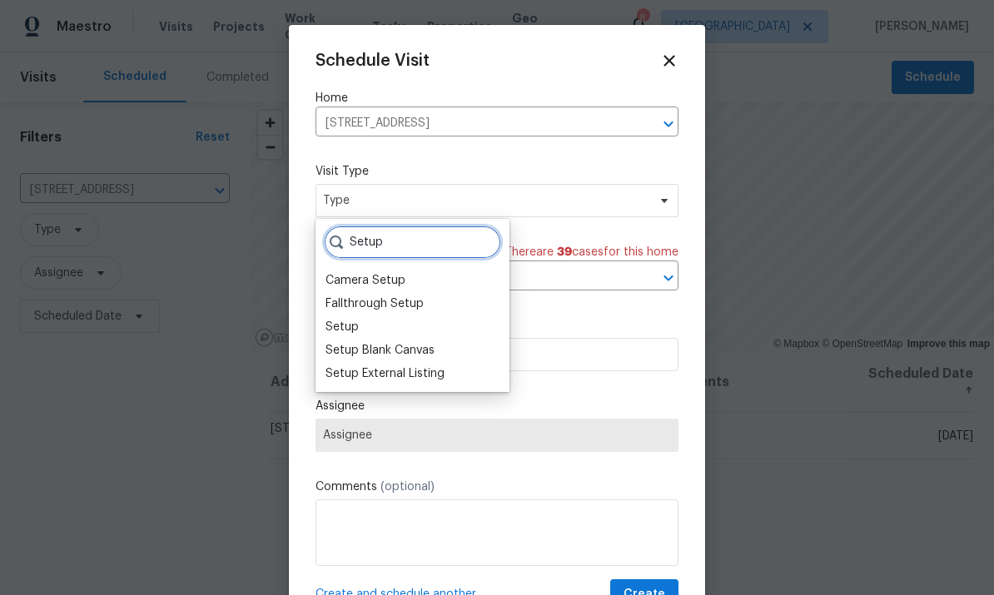
type input "Setup"
click at [367, 316] on div "Setup" at bounding box center [413, 327] width 184 height 23
click at [349, 320] on div "Setup" at bounding box center [342, 327] width 33 height 17
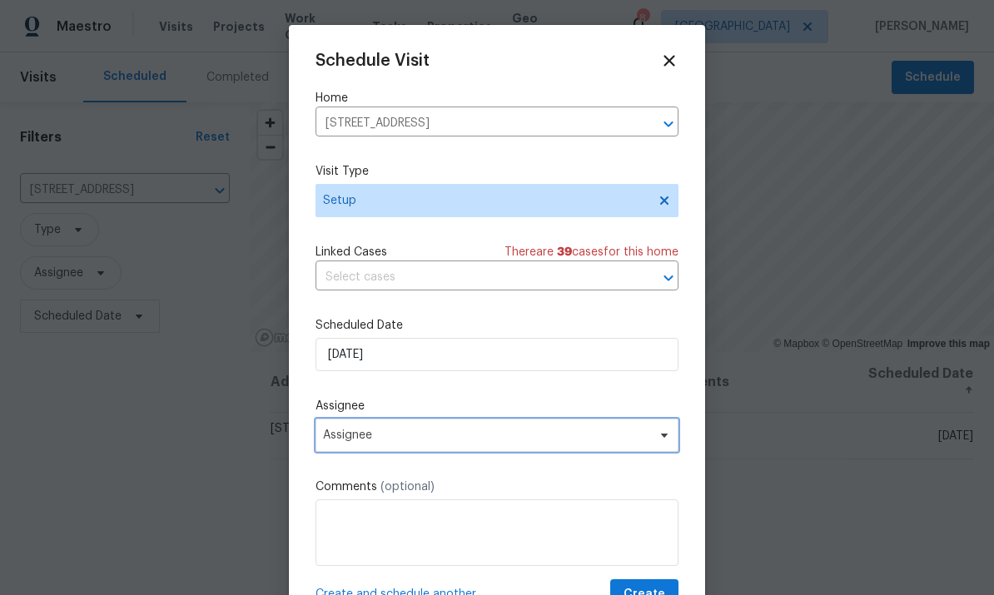
click at [460, 452] on span "Assignee" at bounding box center [497, 435] width 363 height 33
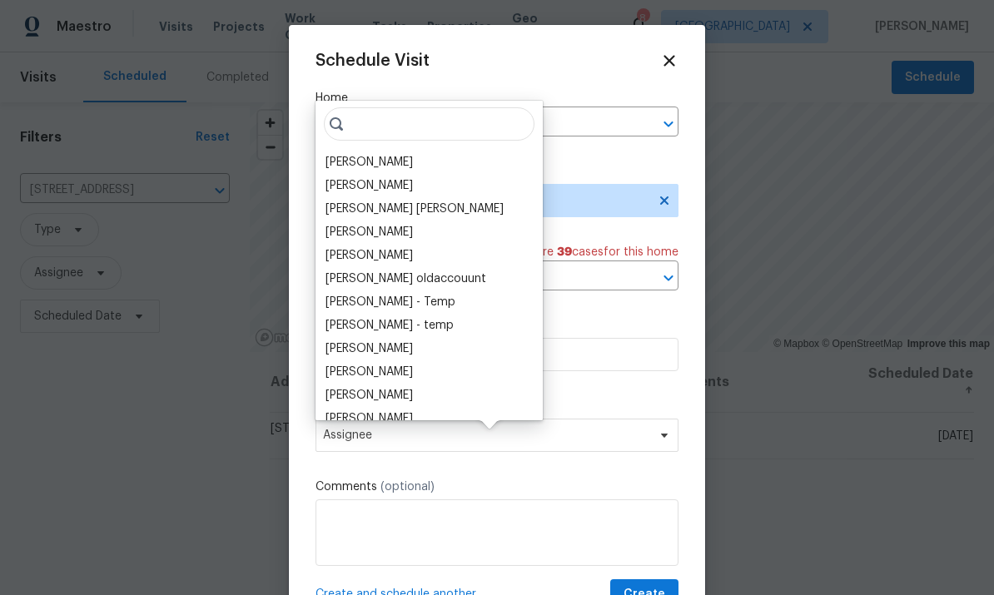
click at [413, 154] on div "[PERSON_NAME]" at bounding box center [369, 162] width 87 height 17
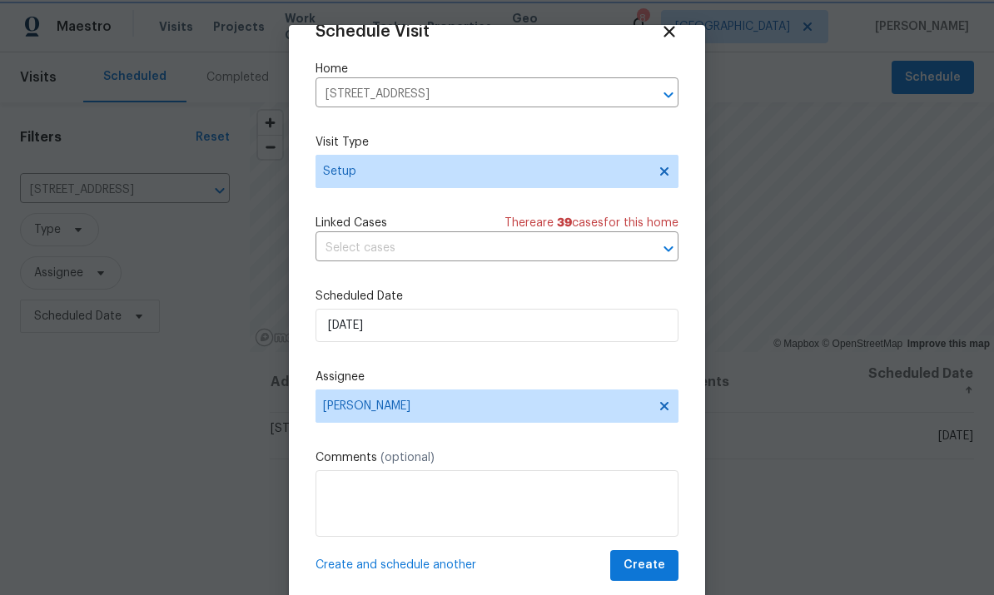
scroll to position [32, 0]
click at [542, 340] on input "9/15/2025" at bounding box center [497, 325] width 363 height 33
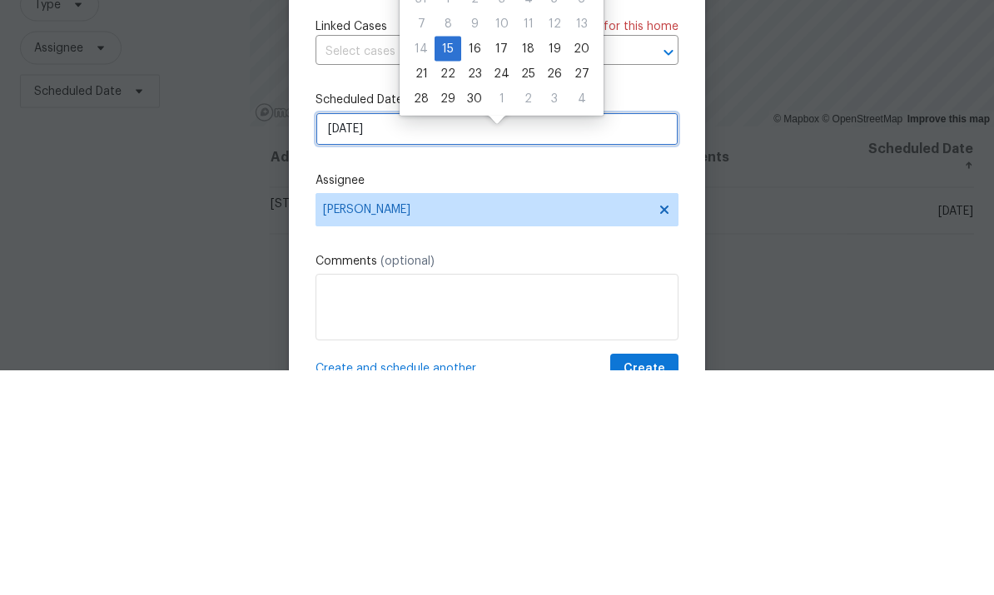
scroll to position [0, 0]
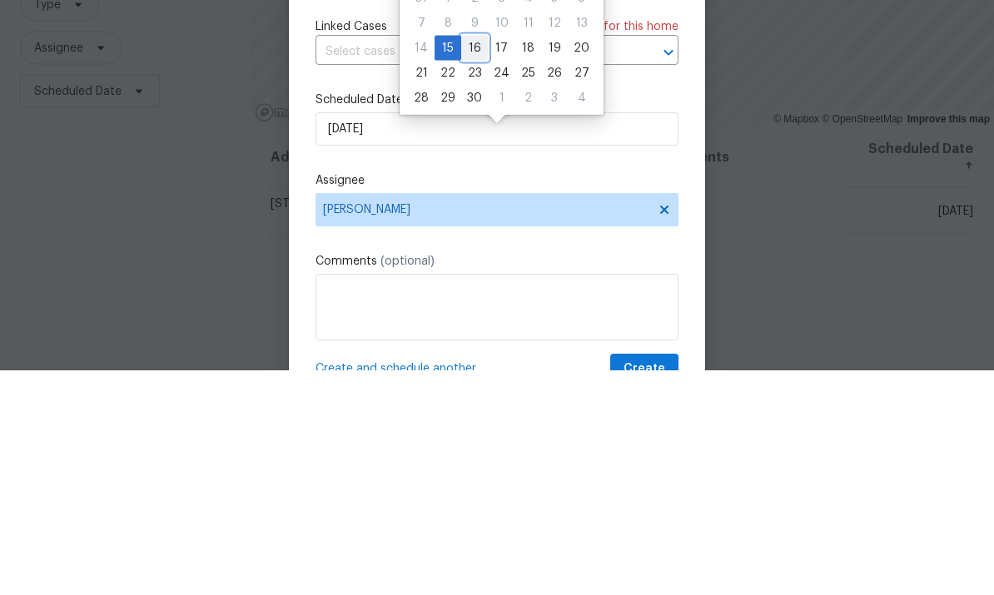
click at [473, 261] on div "16" at bounding box center [474, 272] width 27 height 23
type input "9/16/2025"
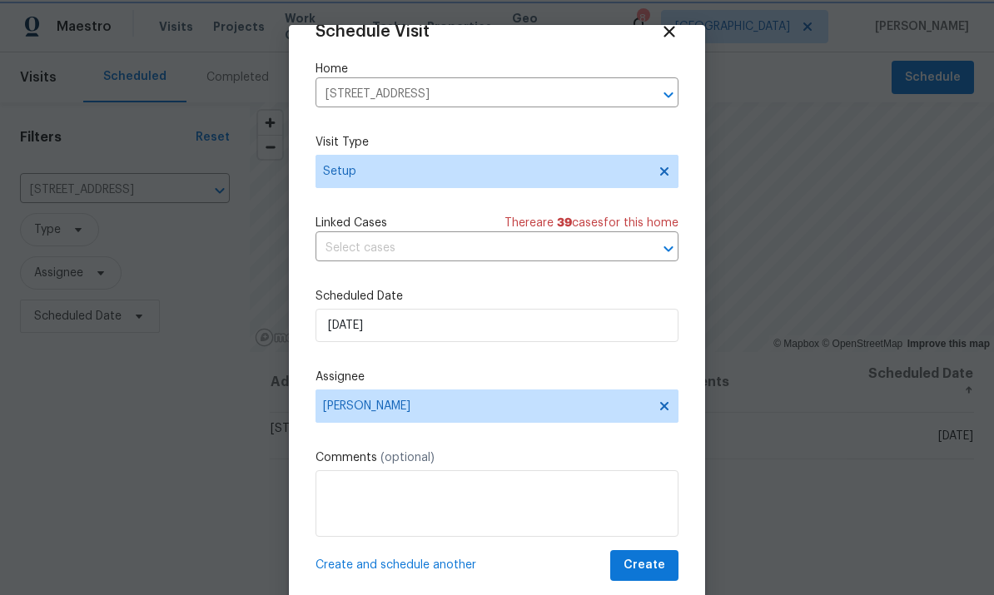
scroll to position [32, 0]
click at [647, 571] on span "Create" at bounding box center [645, 565] width 42 height 21
